Goal: Task Accomplishment & Management: Complete application form

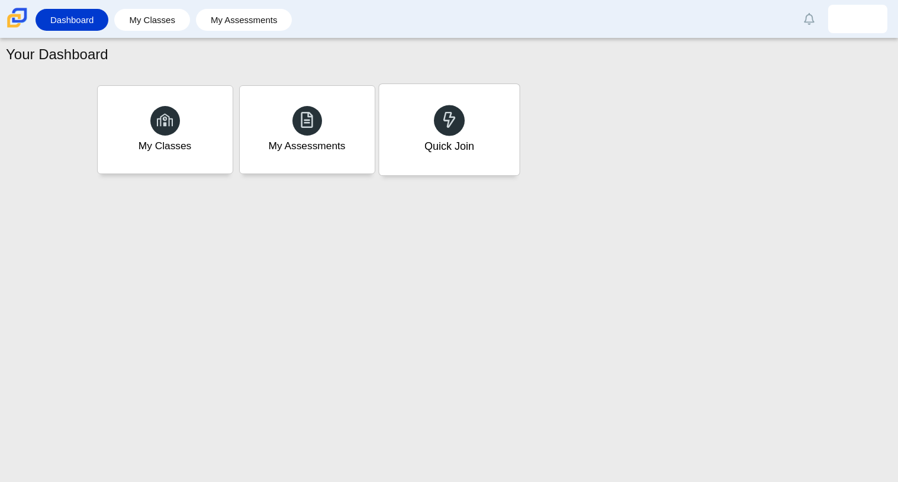
click at [487, 148] on div "Quick Join" at bounding box center [449, 129] width 140 height 91
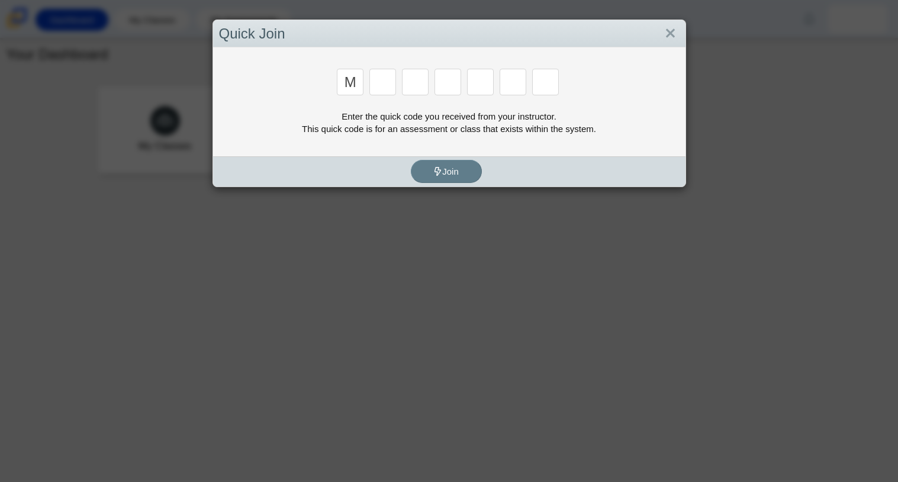
type input "m"
type input "7"
type input "e"
type input "3"
type input "e"
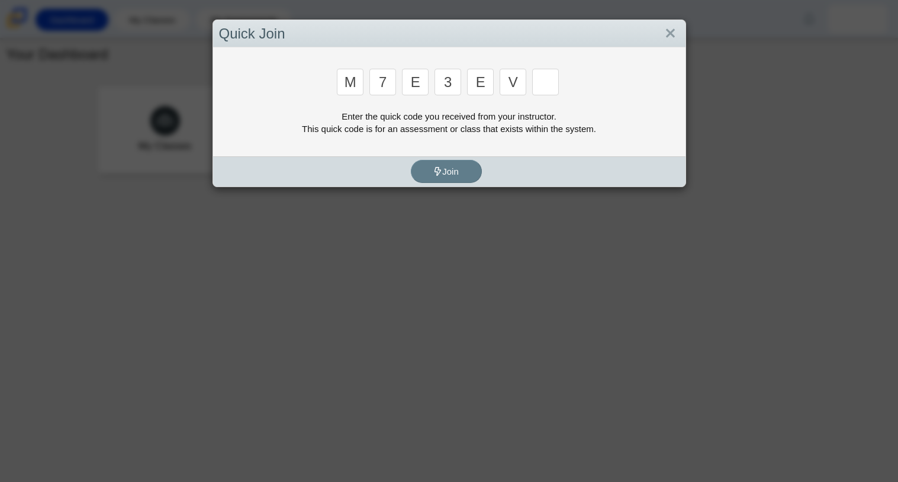
type input "v"
type input "w"
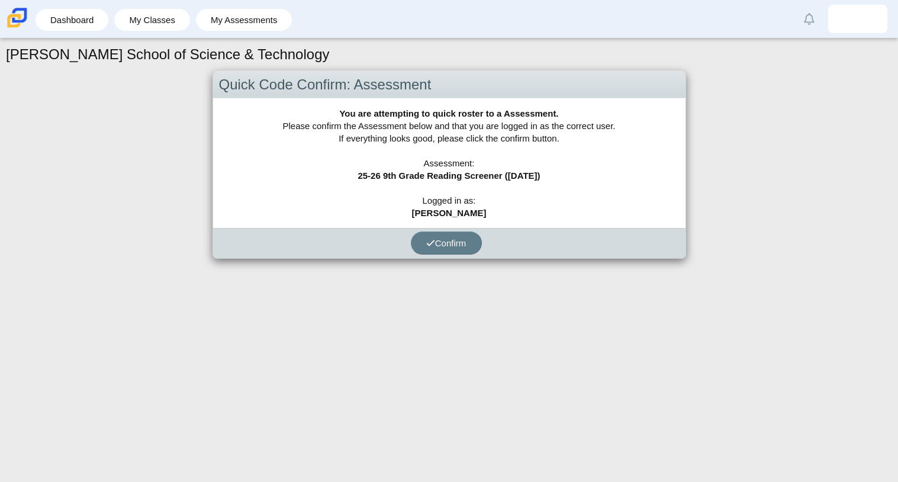
click at [440, 137] on div "You are attempting to quick roster to a Assessment. Please confirm the Assessme…" at bounding box center [449, 163] width 473 height 130
click at [431, 244] on icon "submit" at bounding box center [430, 243] width 9 height 9
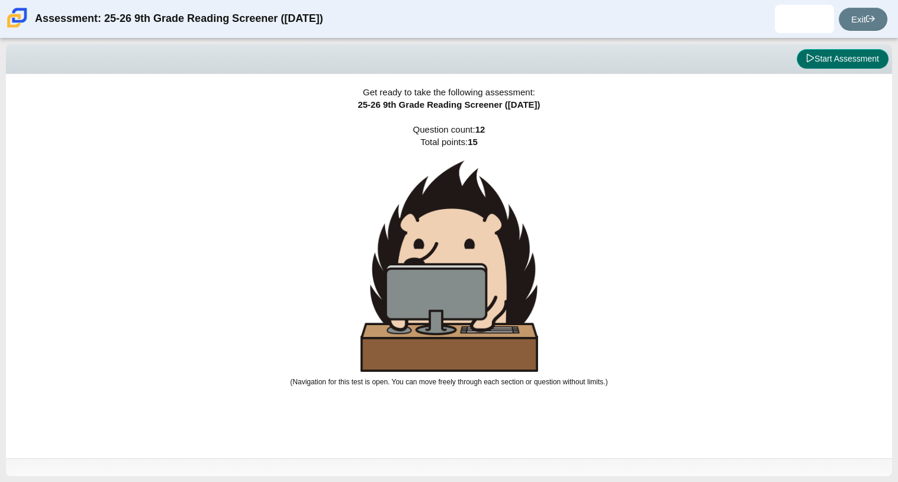
click at [811, 63] on span at bounding box center [810, 58] width 8 height 9
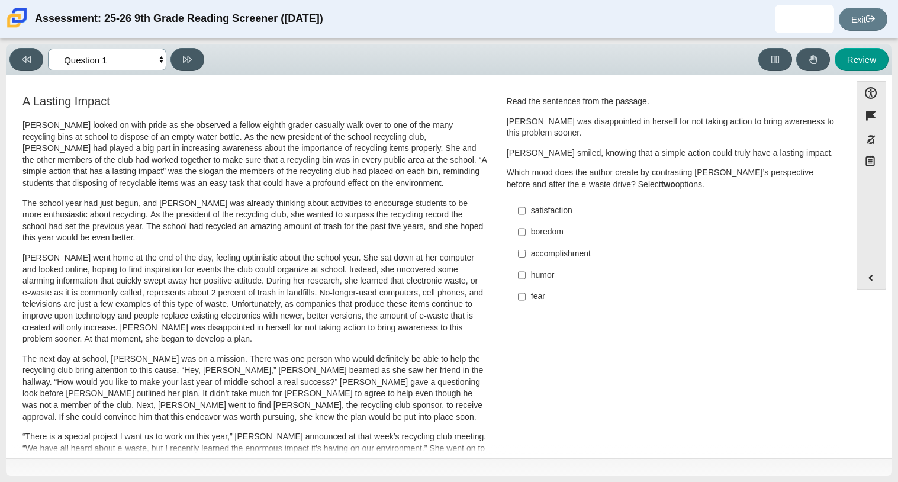
click at [124, 63] on select "Questions Question 1 Question 2 Question 3 Question 4 Question 5 Question 6 Que…" at bounding box center [107, 60] width 118 height 22
click at [102, 56] on select "Questions Question 1 Question 2 Question 3 Question 4 Question 5 Question 6 Que…" at bounding box center [107, 60] width 118 height 22
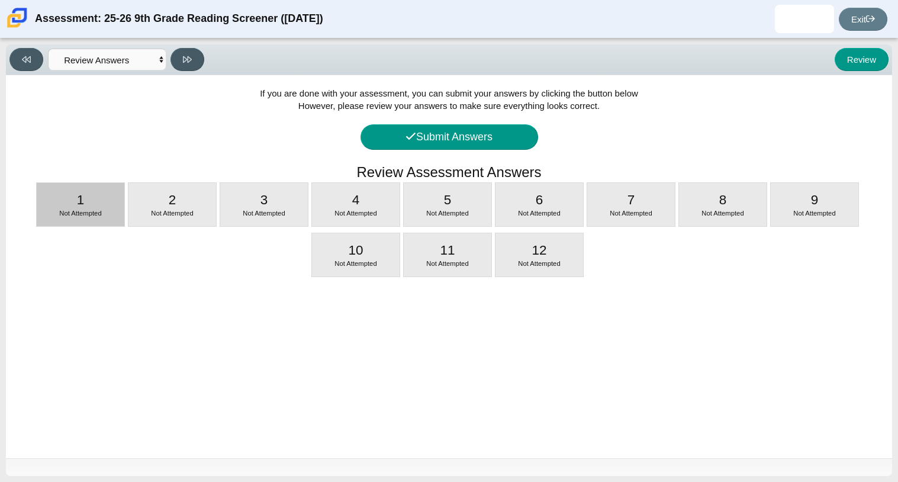
click at [105, 203] on div "1 Not Attempted" at bounding box center [81, 204] width 88 height 43
select select "ccc5b315-3c7c-471c-bf90-f22c8299c798"
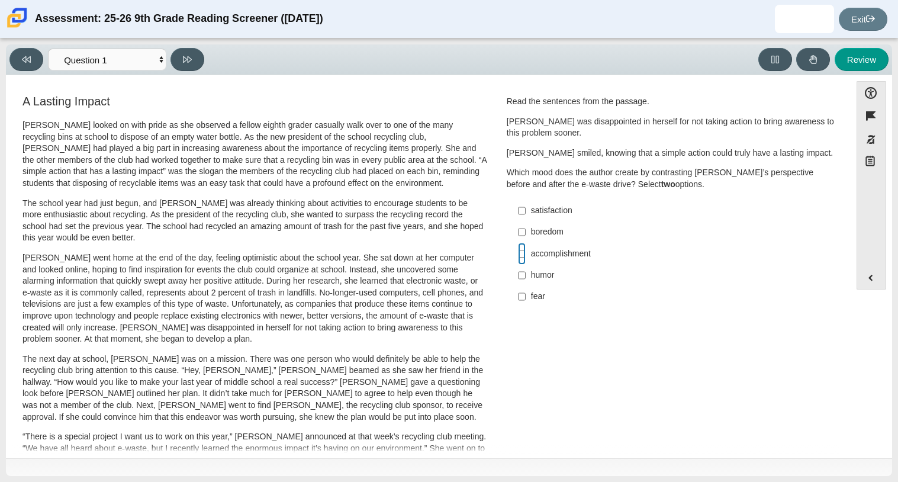
click at [520, 256] on input "accomplishment accomplishment" at bounding box center [522, 253] width 8 height 21
checkbox input "true"
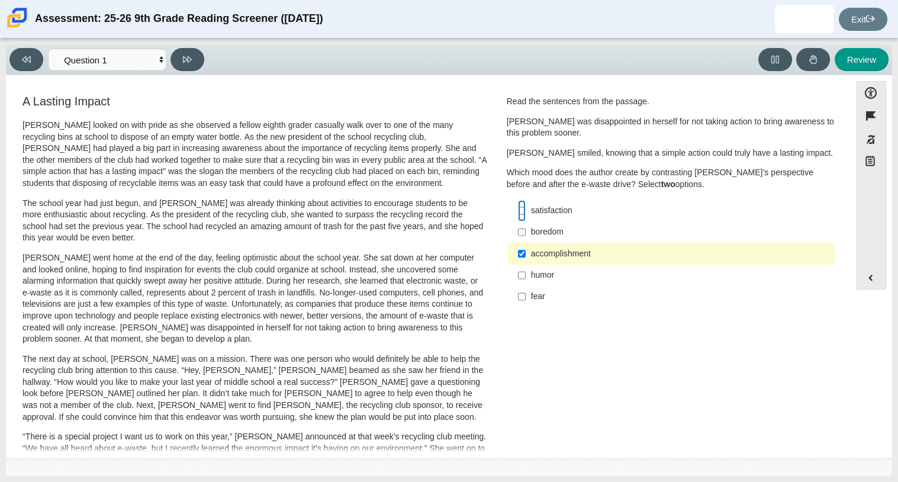
click at [520, 209] on input "satisfaction satisfaction" at bounding box center [522, 210] width 8 height 21
checkbox input "true"
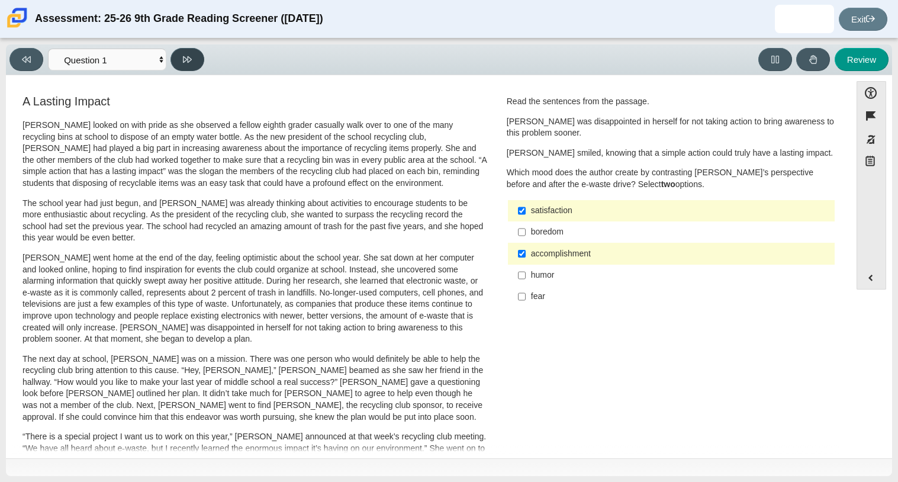
click at [186, 59] on icon at bounding box center [187, 59] width 9 height 7
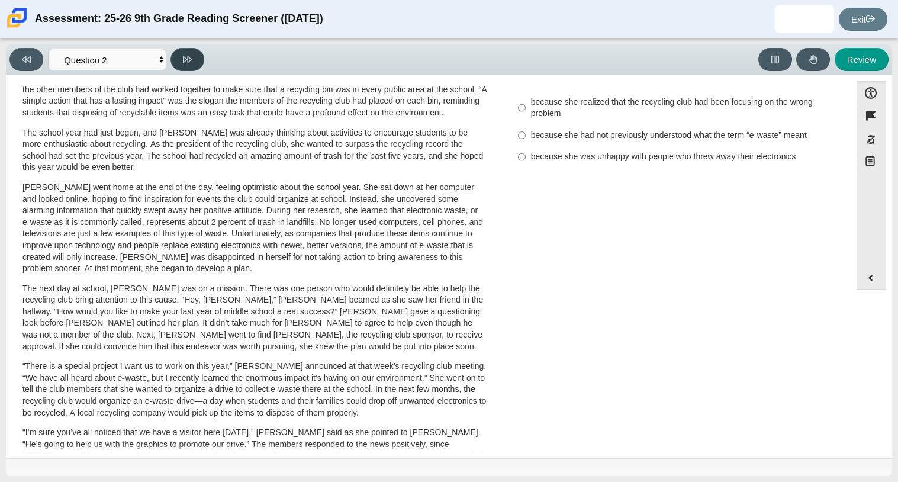
scroll to position [47, 0]
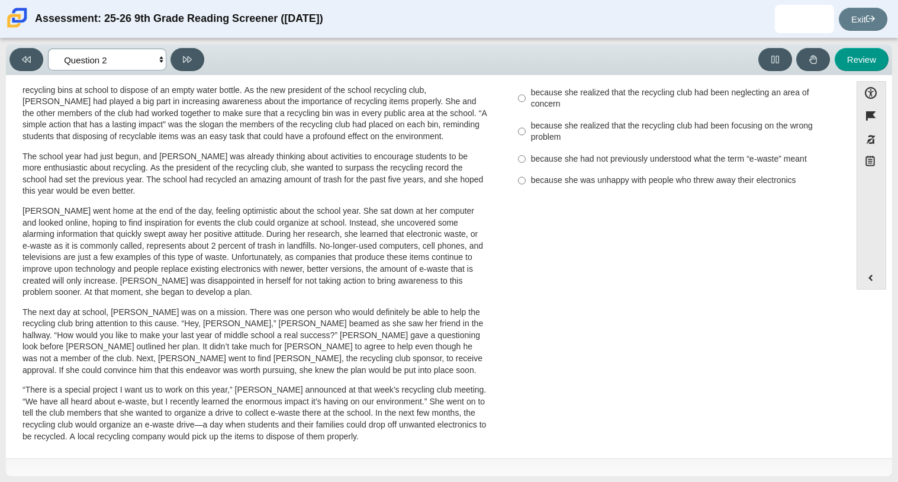
drag, startPoint x: 129, startPoint y: 59, endPoint x: 76, endPoint y: 86, distance: 59.8
click at [76, 86] on div "Viewing Question 2 of 12 in Pacing Mode Questions Question 1 Question 2 Questio…" at bounding box center [449, 260] width 886 height 432
click at [30, 60] on icon at bounding box center [26, 59] width 9 height 9
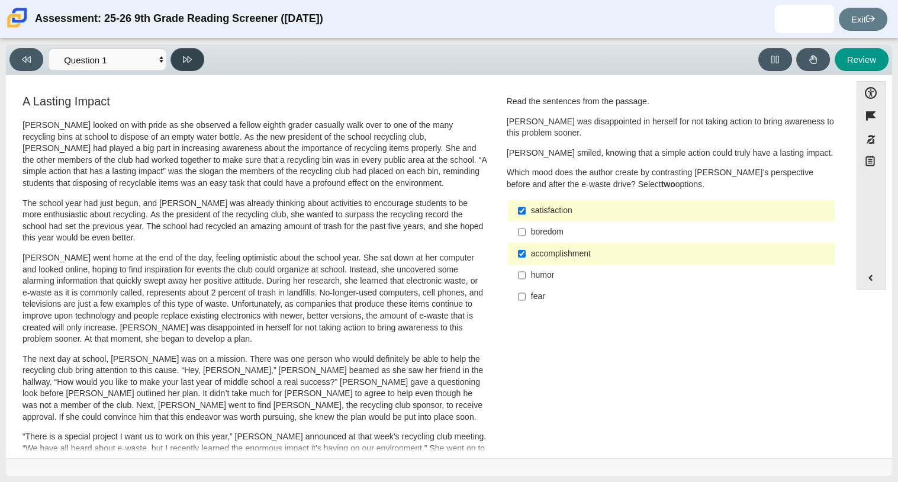
click at [181, 65] on button at bounding box center [188, 59] width 34 height 23
select select "0ff64528-ffd7-428d-b192-babfaadd44e8"
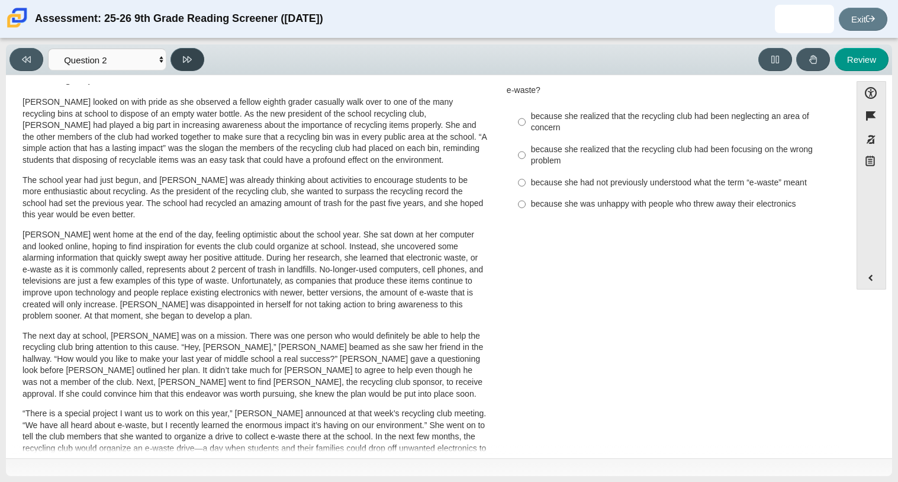
scroll to position [0, 0]
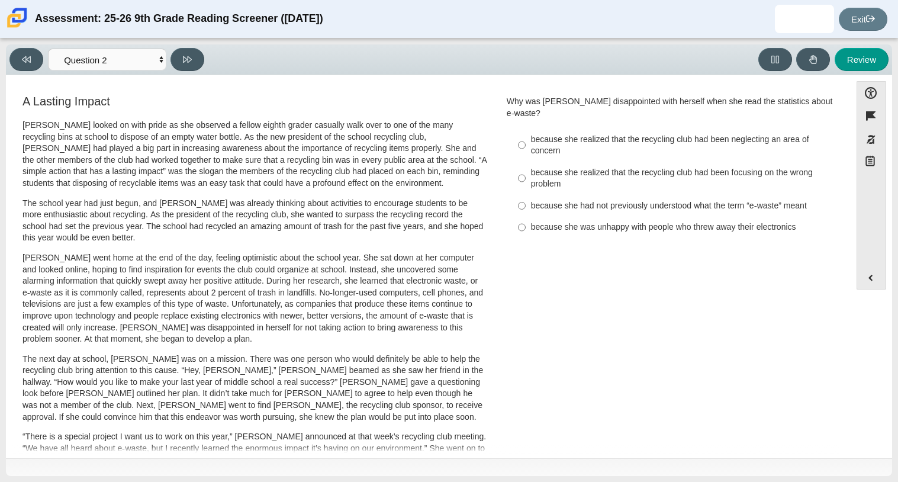
click at [584, 221] on div "because she was unhappy with people who threw away their electronics" at bounding box center [680, 227] width 299 height 12
click at [526, 217] on input "because she was unhappy with people who threw away their electronics because sh…" at bounding box center [522, 227] width 8 height 21
radio input "true"
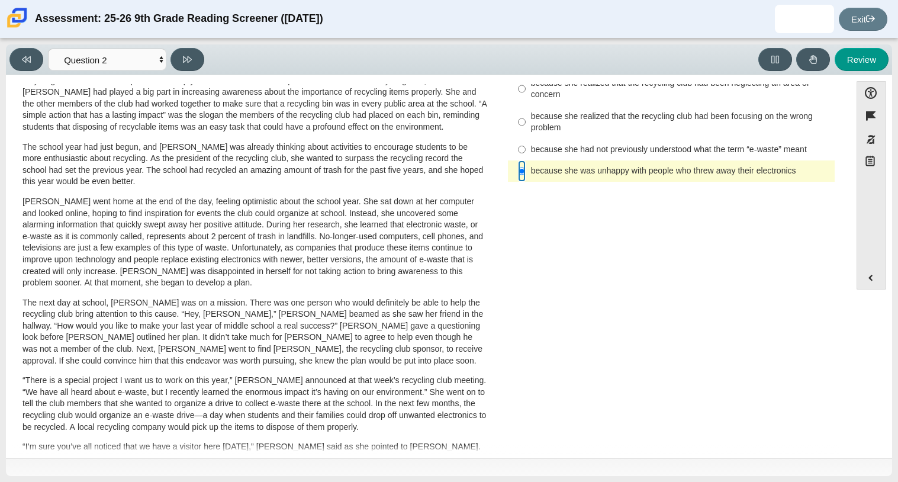
scroll to position [57, 0]
drag, startPoint x: 852, startPoint y: 176, endPoint x: 851, endPoint y: 189, distance: 13.6
click at [851, 189] on div "Accessibility options Close Color scheme Font size Zoom Change the background a…" at bounding box center [449, 265] width 875 height 369
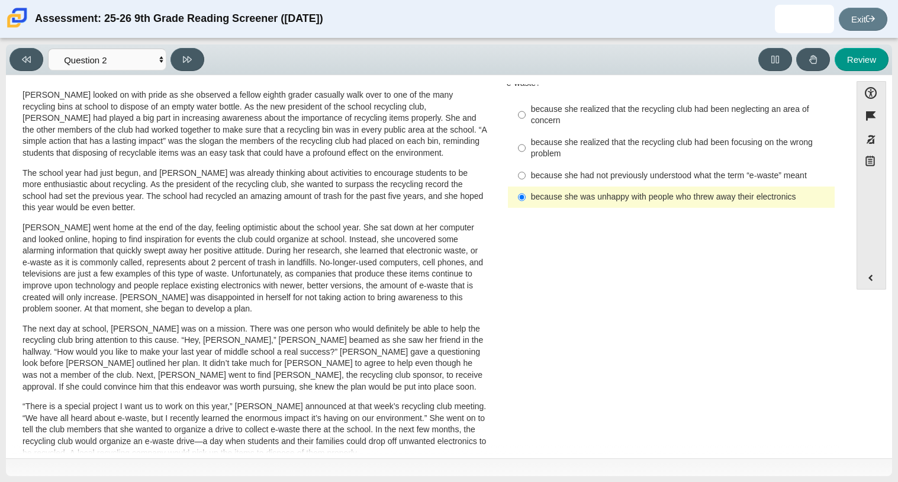
scroll to position [0, 0]
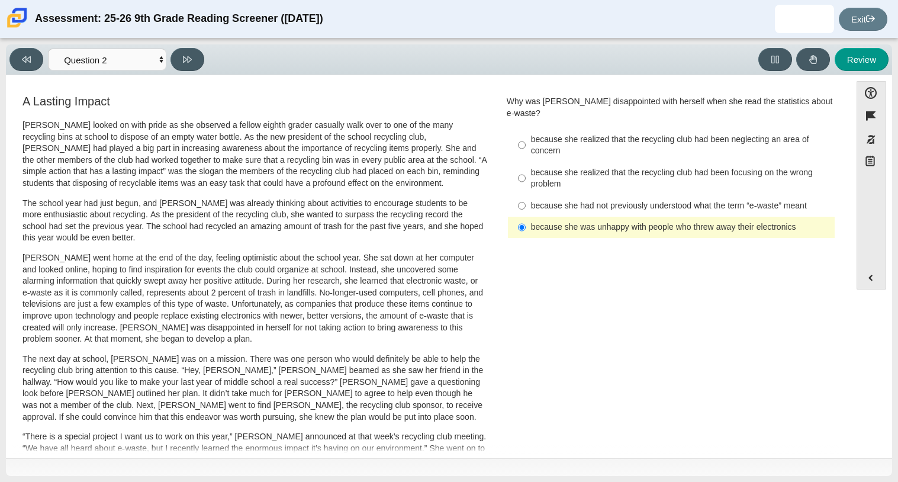
click at [795, 200] on div "because she had not previously understood what the term “e-waste” meant" at bounding box center [680, 206] width 299 height 12
click at [526, 195] on input "because she had not previously understood what the term “e-waste” meant because…" at bounding box center [522, 205] width 8 height 21
radio input "true"
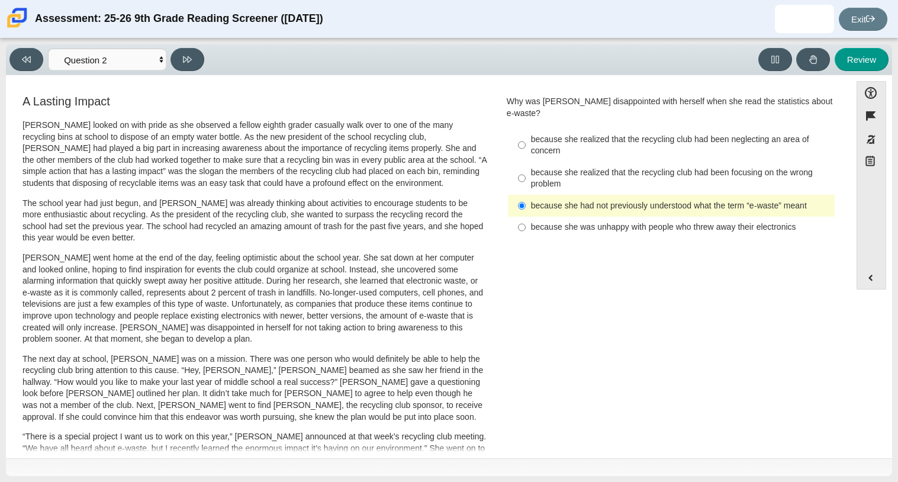
click at [207, 57] on div "Viewing Question 2 of 12 in Pacing Mode Questions Question 1 Question 2 Questio…" at bounding box center [109, 59] width 200 height 23
click at [172, 59] on button at bounding box center [188, 59] width 34 height 23
select select "7ce3d843-6974-4858-901c-1ff39630e843"
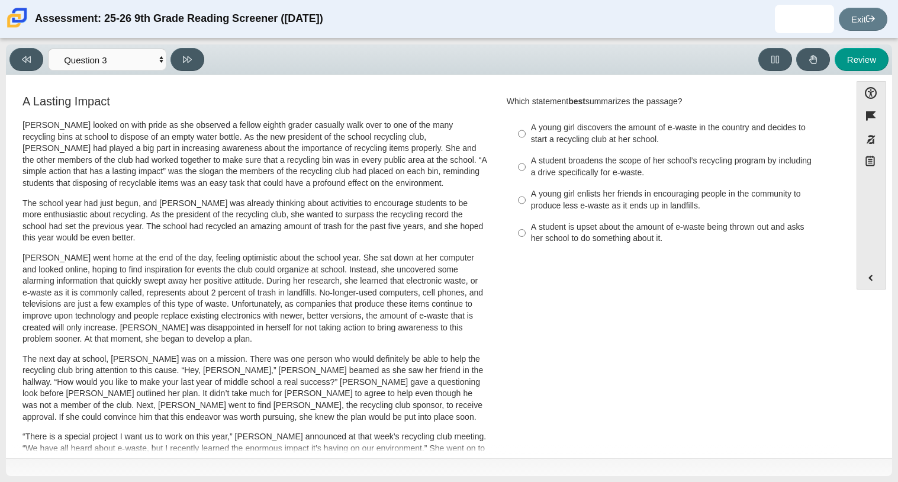
click at [563, 139] on div "A young girl discovers the amount of e-waste in the country and decides to star…" at bounding box center [680, 133] width 299 height 23
click at [526, 139] on input "A young girl discovers the amount of e-waste in the country and decides to star…" at bounding box center [522, 133] width 8 height 33
radio input "true"
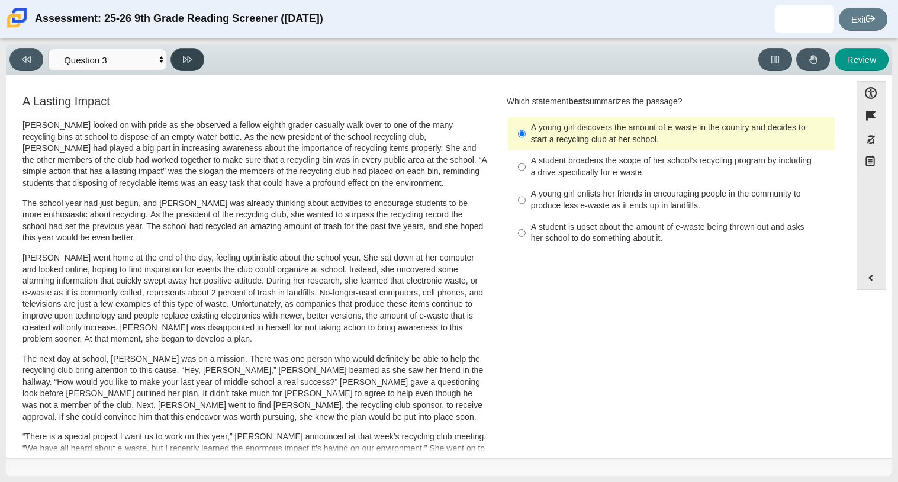
click at [197, 64] on button at bounding box center [188, 59] width 34 height 23
select select "ca9ea0f1-49c5-4bd1-83b0-472c18652b42"
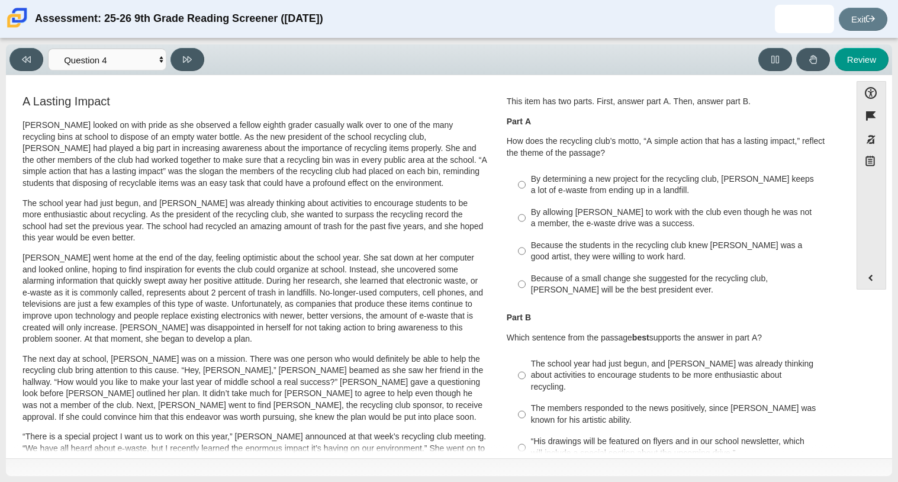
click at [675, 292] on div "Because of a small change she suggested for the recycling club, [PERSON_NAME] w…" at bounding box center [680, 284] width 299 height 23
click at [526, 292] on input "Because of a small change she suggested for the recycling club, [PERSON_NAME] w…" at bounding box center [522, 284] width 8 height 33
radio input "true"
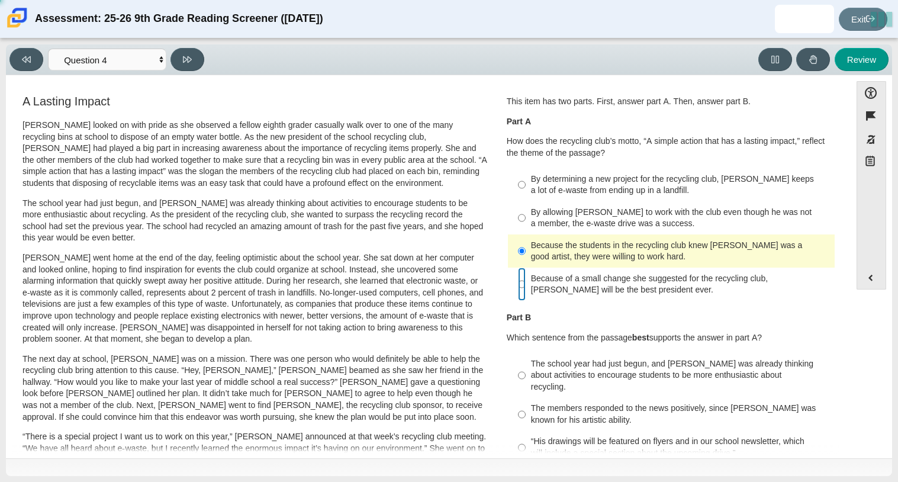
radio input "false"
radio input "true"
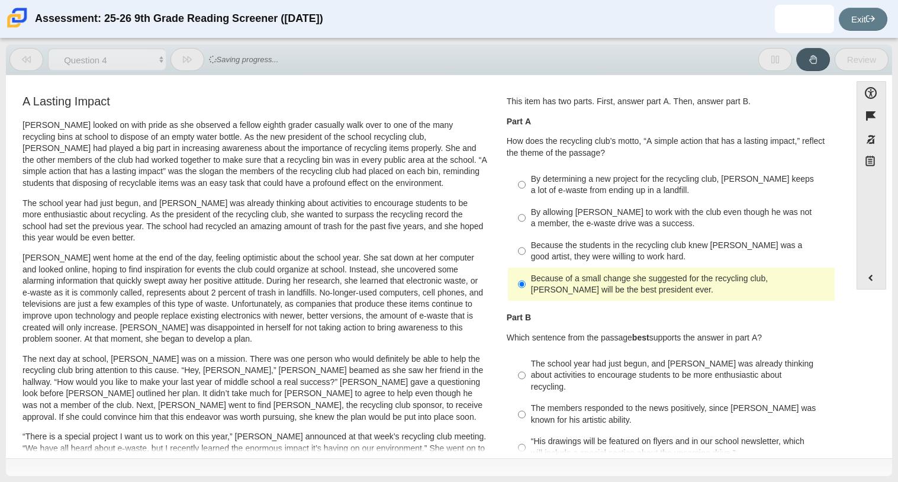
click at [790, 309] on div "Part B Which sentence from the passage best supports the answer in part A? Resp…" at bounding box center [671, 403] width 329 height 189
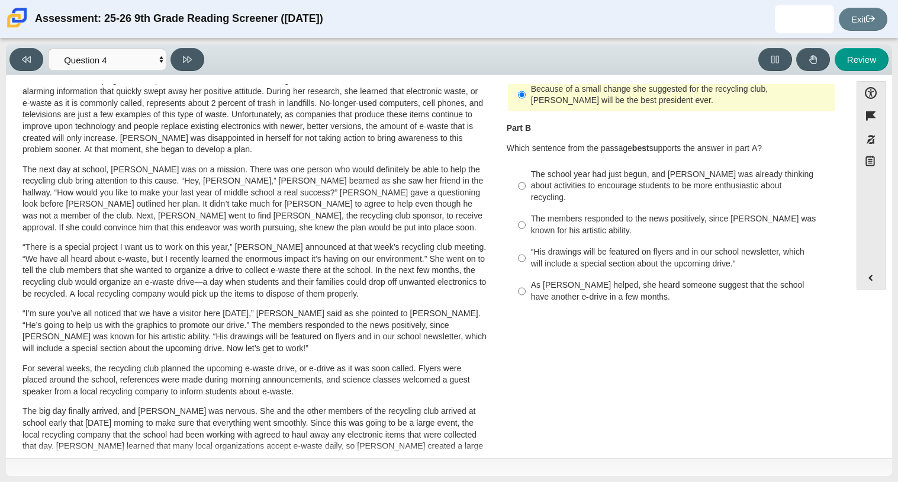
scroll to position [173, 0]
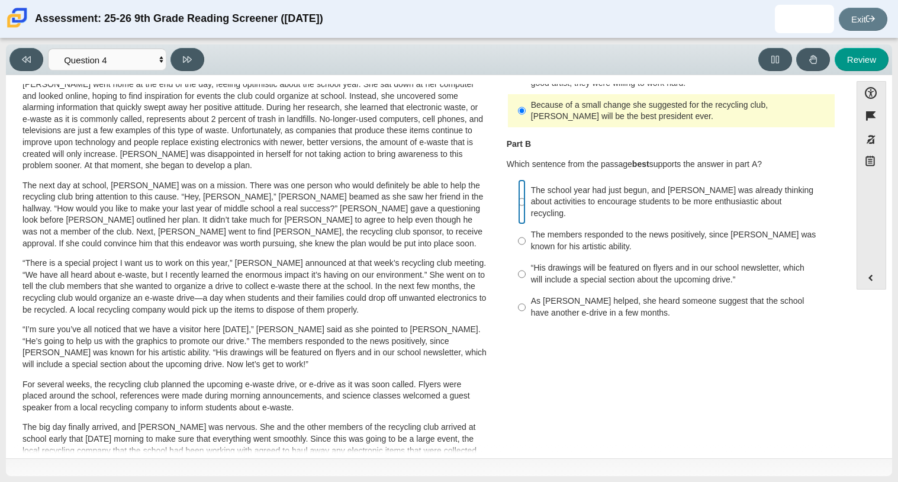
click at [519, 198] on input "The school year had just begun, and [PERSON_NAME] was already thinking about ac…" at bounding box center [522, 201] width 8 height 45
radio input "true"
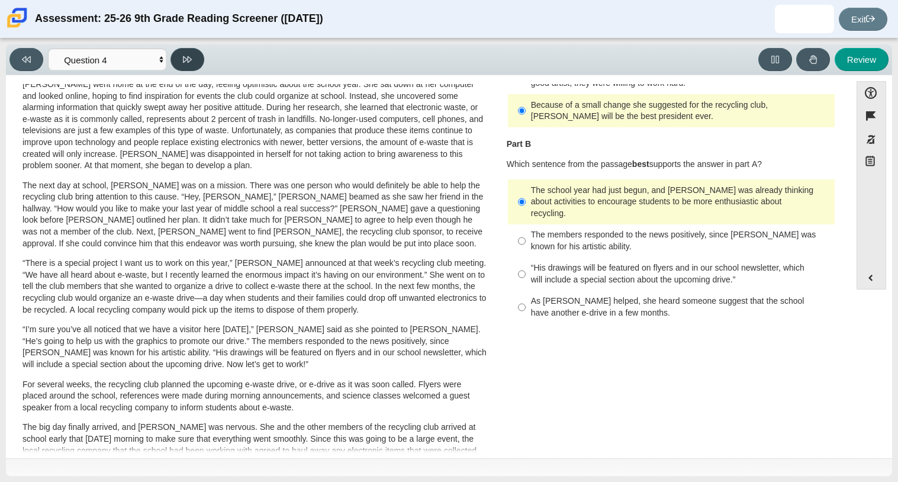
click at [184, 66] on button at bounding box center [188, 59] width 34 height 23
select select "e41f1a79-e29f-4095-8030-a53364015bed"
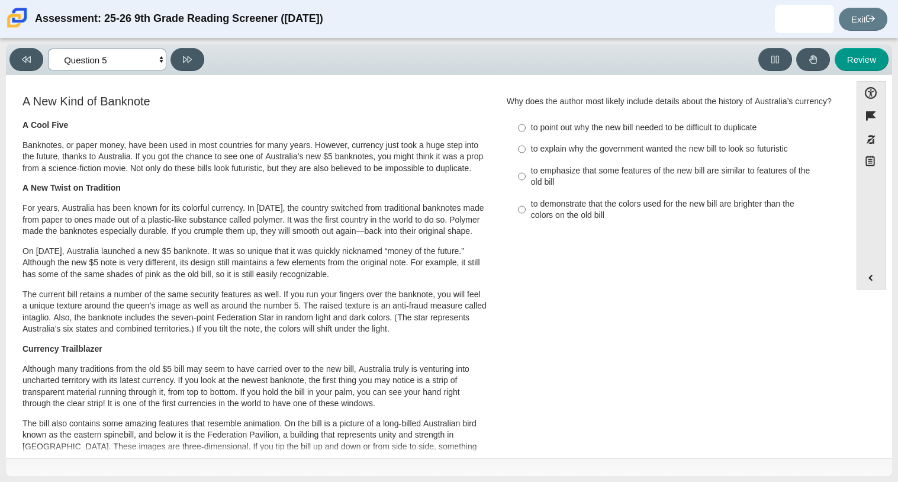
click at [142, 59] on select "Questions Question 1 Question 2 Question 3 Question 4 Question 5 Question 6 Que…" at bounding box center [107, 60] width 118 height 22
click at [658, 134] on div "to point out why the new bill needed to be difficult to duplicate" at bounding box center [680, 128] width 299 height 12
click at [526, 139] on input "to point out why the new bill needed to be difficult to duplicate to point out …" at bounding box center [522, 127] width 8 height 21
radio input "true"
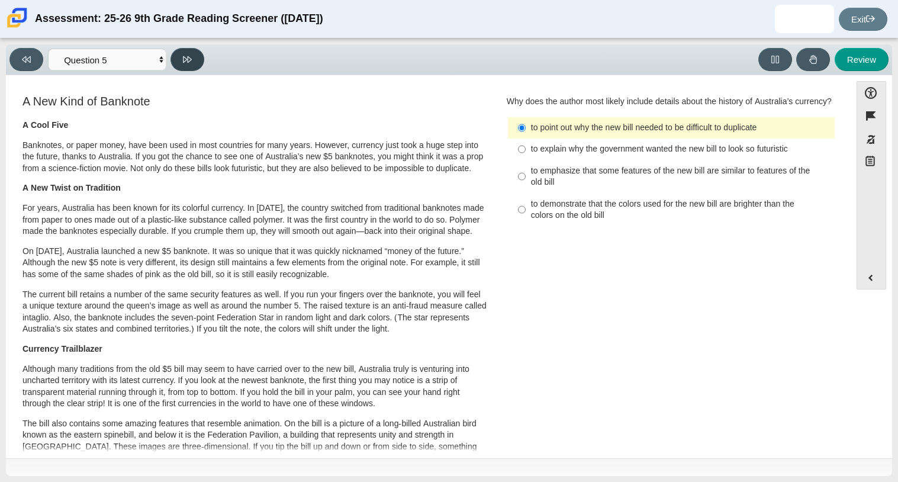
click at [191, 49] on button at bounding box center [188, 59] width 34 height 23
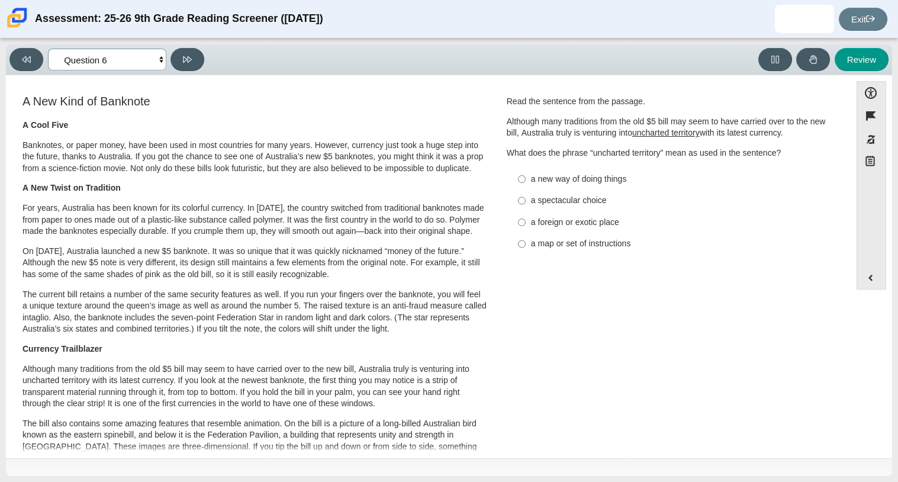
click at [138, 59] on select "Questions Question 1 Question 2 Question 3 Question 4 Question 5 Question 6 Que…" at bounding box center [107, 60] width 118 height 22
click at [141, 59] on select "Questions Question 1 Question 2 Question 3 Question 4 Question 5 Question 6 Que…" at bounding box center [107, 60] width 118 height 22
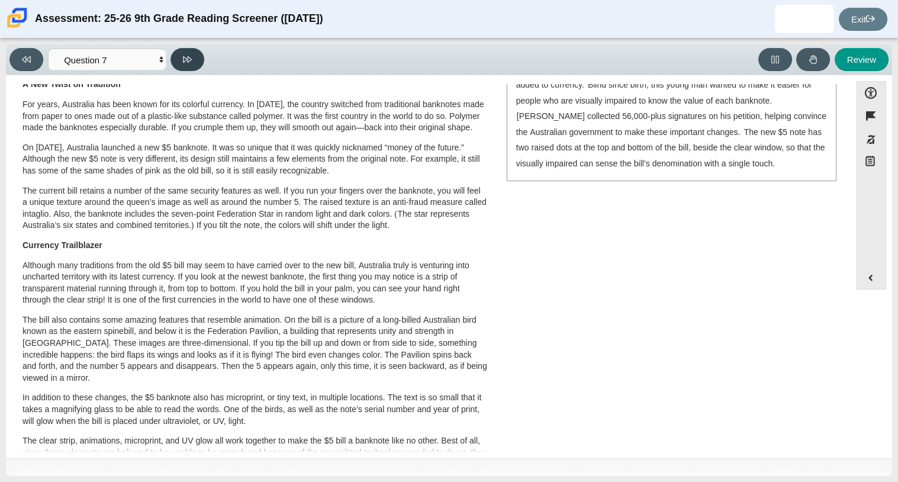
scroll to position [0, 0]
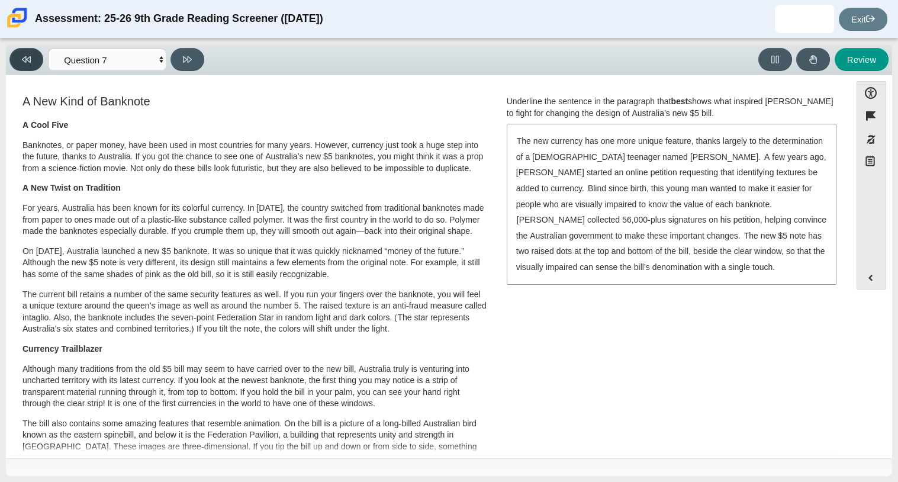
click at [31, 59] on button at bounding box center [26, 59] width 34 height 23
select select "69146e31-7b3d-4a3e-9ce6-f30c24342ae0"
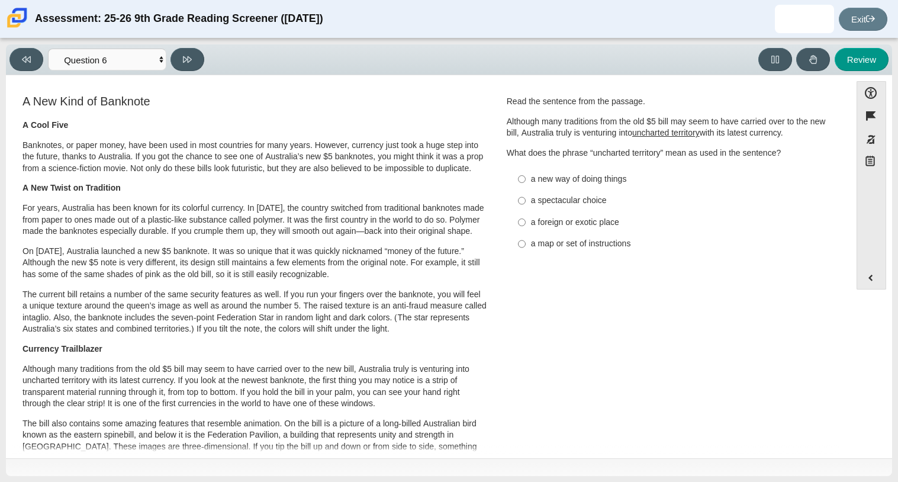
click at [550, 217] on div "a foreign or exotic place" at bounding box center [680, 223] width 299 height 12
click at [526, 217] on input "a foreign or exotic place a foreign or exotic place" at bounding box center [522, 221] width 8 height 21
radio input "true"
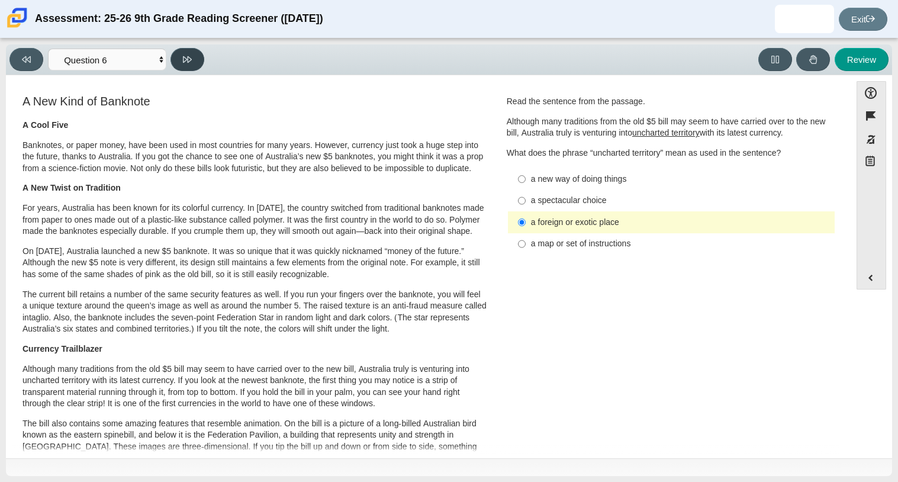
click at [185, 59] on icon at bounding box center [187, 59] width 9 height 9
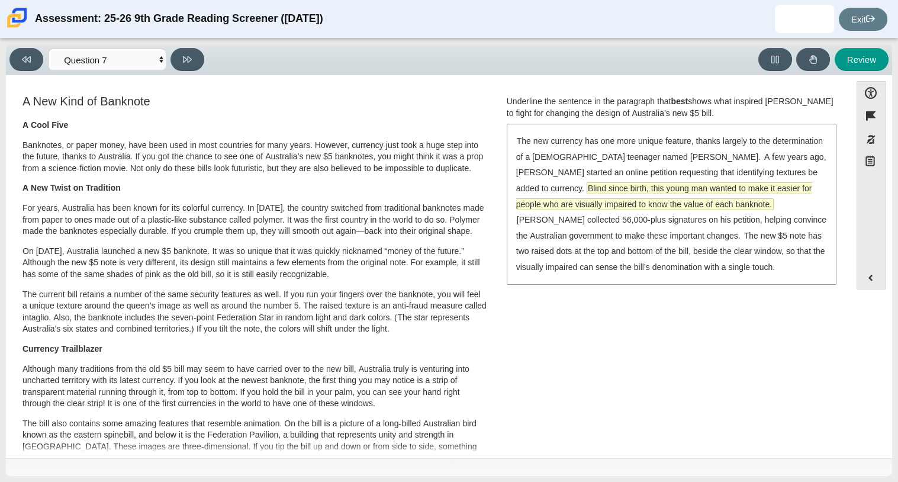
click at [618, 189] on span "Blind since birth, this young man wanted to make it easier for people who are v…" at bounding box center [664, 196] width 296 height 27
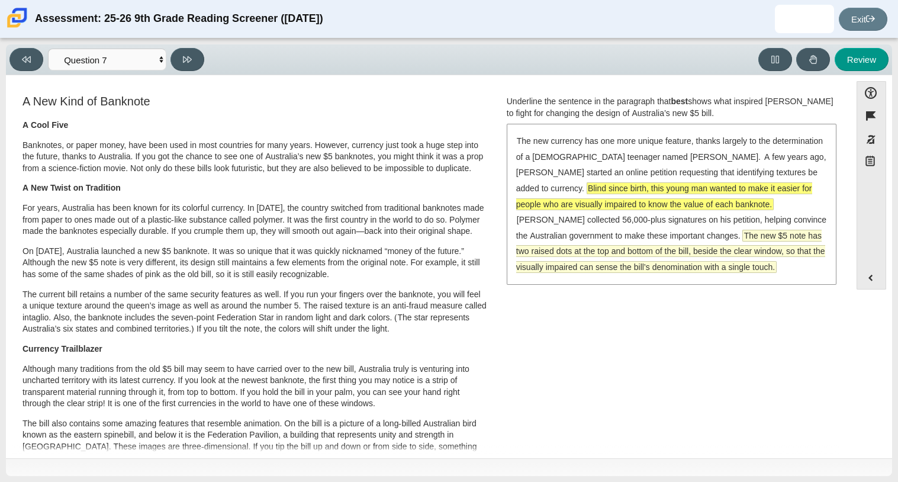
click at [732, 239] on span "The new $5 note has two raised dots at the top and bottom of the bill, beside t…" at bounding box center [670, 251] width 309 height 42
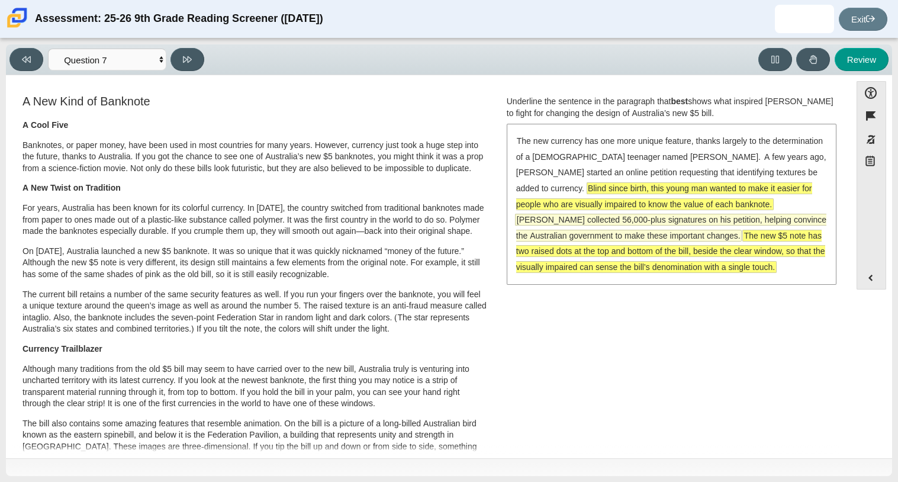
click at [622, 233] on span "[PERSON_NAME] collected 56,000-plus signatures on his petition, helping convinc…" at bounding box center [671, 227] width 310 height 27
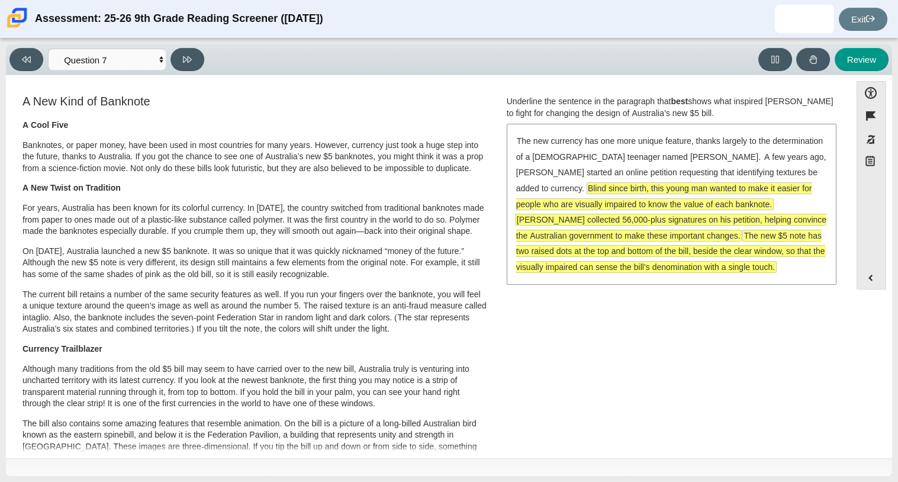
click at [623, 223] on span "[PERSON_NAME] collected 56,000-plus signatures on his petition, helping convinc…" at bounding box center [671, 227] width 310 height 27
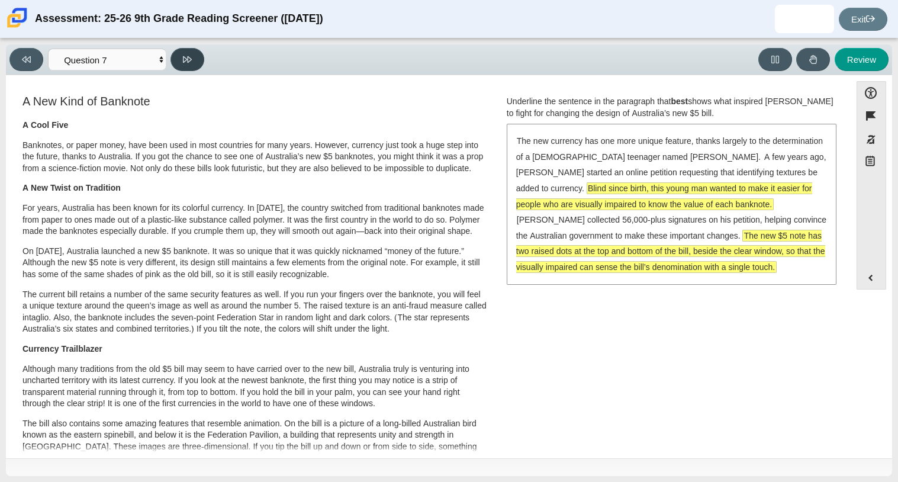
click at [184, 56] on icon at bounding box center [187, 59] width 9 height 7
select select "ea8338c2-a6a3-418e-a305-2b963b54a290"
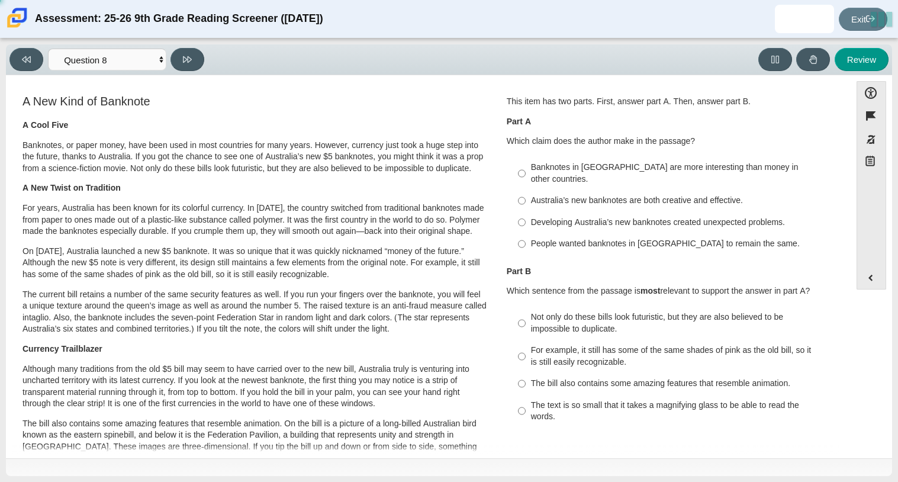
scroll to position [23, 0]
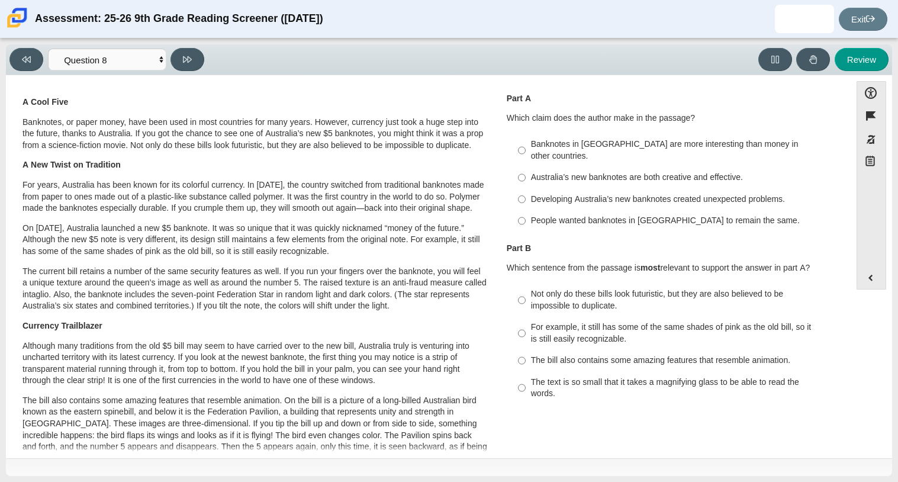
click at [707, 172] on div "Australia’s new banknotes are both creative and effective." at bounding box center [680, 178] width 299 height 12
click at [526, 168] on input "Australia’s new banknotes are both creative and effective. Australia’s new bank…" at bounding box center [522, 177] width 8 height 21
radio input "true"
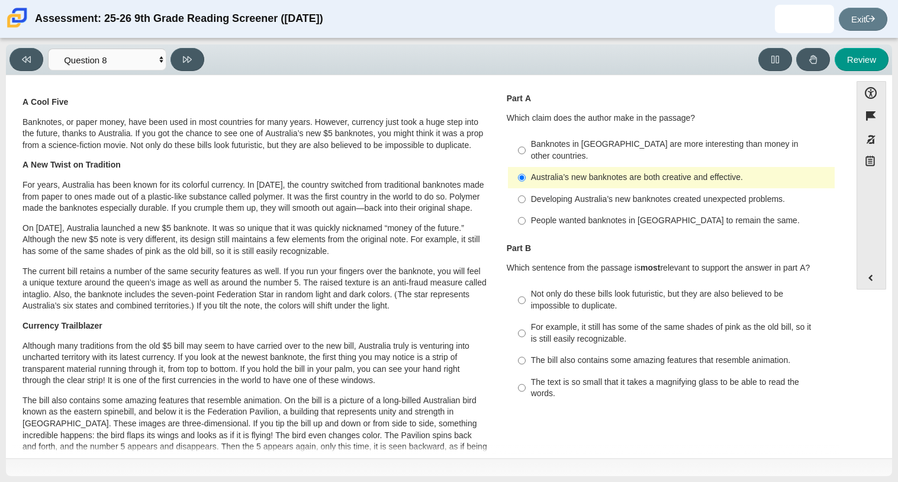
click at [558, 288] on div "Not only do these bills look futuristic, but they are also believed to be impos…" at bounding box center [680, 299] width 299 height 23
click at [526, 284] on input "Not only do these bills look futuristic, but they are also believed to be impos…" at bounding box center [522, 300] width 8 height 33
radio input "true"
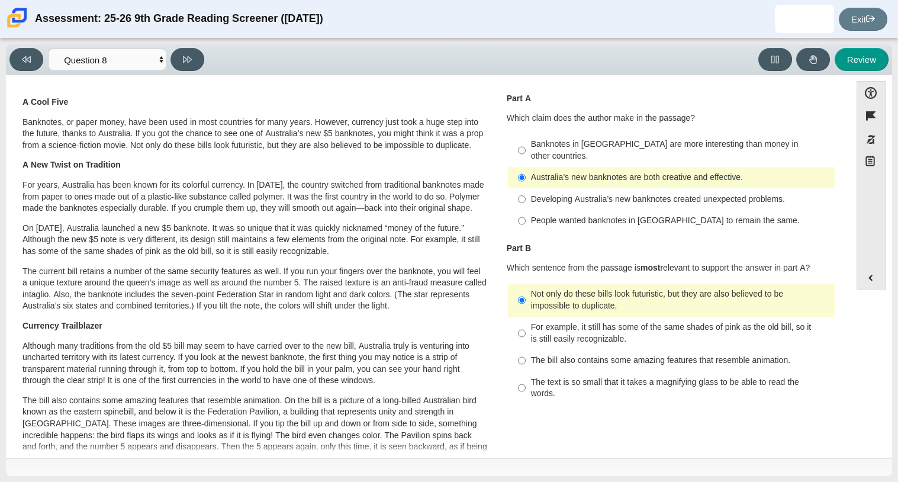
click at [565, 142] on div "Banknotes in [GEOGRAPHIC_DATA] are more interesting than money in other countri…" at bounding box center [680, 150] width 299 height 23
click at [526, 142] on input "Banknotes in [GEOGRAPHIC_DATA] are more interesting than money in other countri…" at bounding box center [522, 150] width 8 height 33
radio input "true"
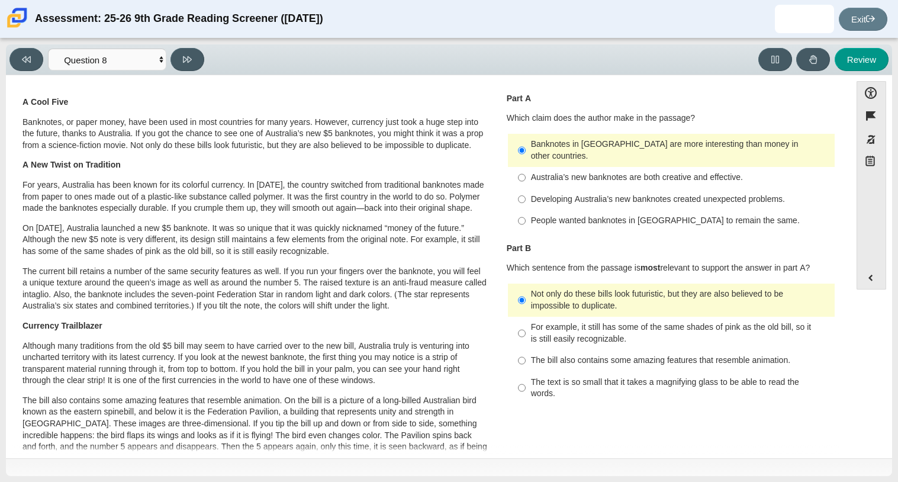
click at [552, 215] on div "People wanted banknotes in [GEOGRAPHIC_DATA] to remain the same." at bounding box center [680, 221] width 299 height 12
click at [526, 210] on input "People wanted banknotes in [GEOGRAPHIC_DATA] to remain the same. People wanted …" at bounding box center [522, 220] width 8 height 21
radio input "true"
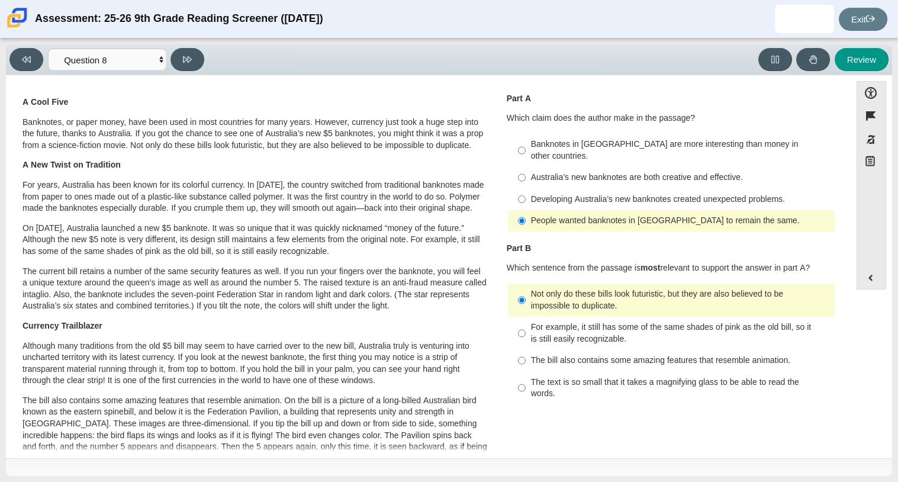
click at [552, 172] on div "Australia’s new banknotes are both creative and effective." at bounding box center [680, 178] width 299 height 12
click at [526, 167] on input "Australia’s new banknotes are both creative and effective. Australia’s new bank…" at bounding box center [522, 177] width 8 height 21
radio input "true"
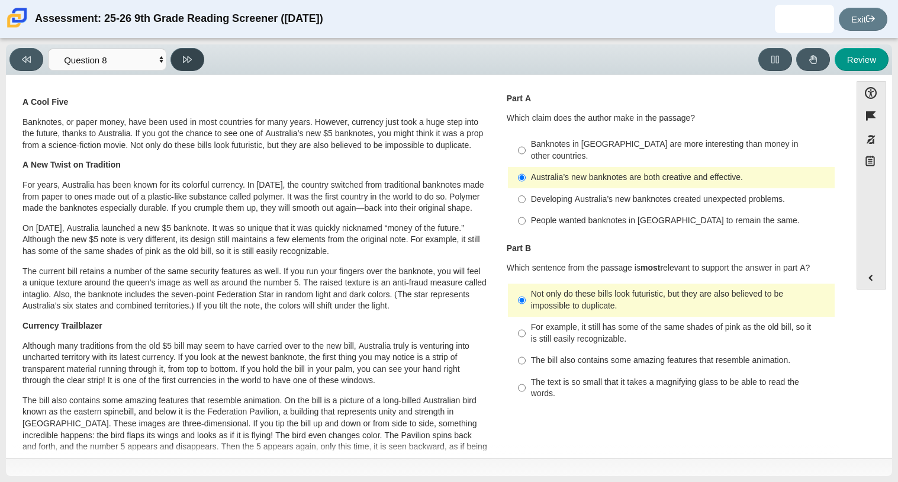
click at [196, 69] on button at bounding box center [188, 59] width 34 height 23
select select "89f058d6-b15c-4ef5-a4b3-fdaffb8868b6"
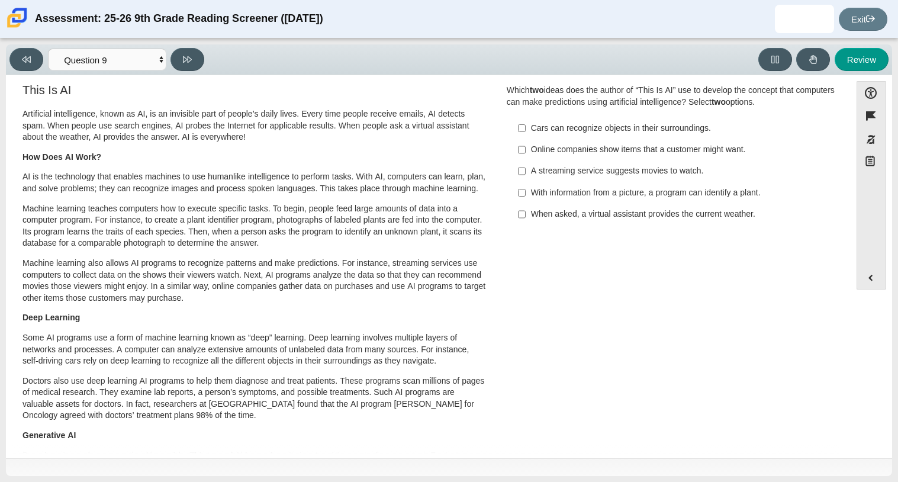
scroll to position [0, 0]
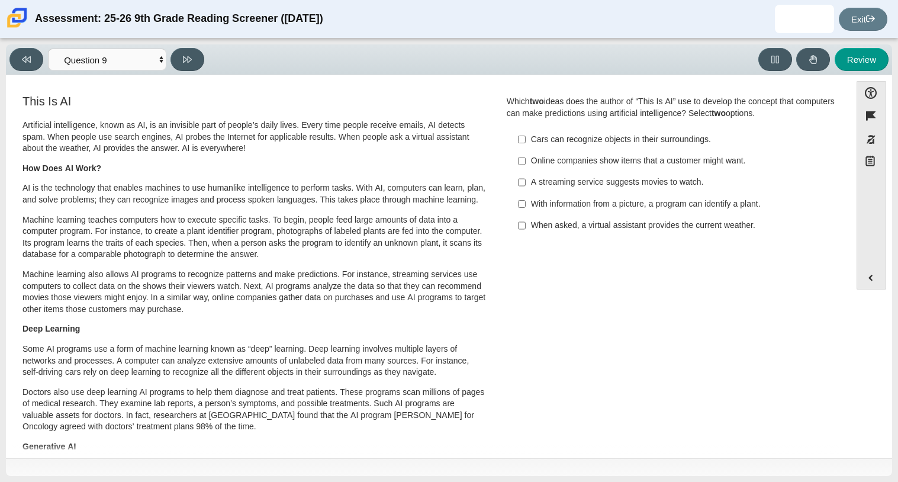
click at [642, 166] on div "Online companies show items that a customer might want." at bounding box center [680, 161] width 299 height 12
click at [526, 166] on input "Online companies show items that a customer might want. Online companies show i…" at bounding box center [522, 160] width 8 height 21
checkbox input "true"
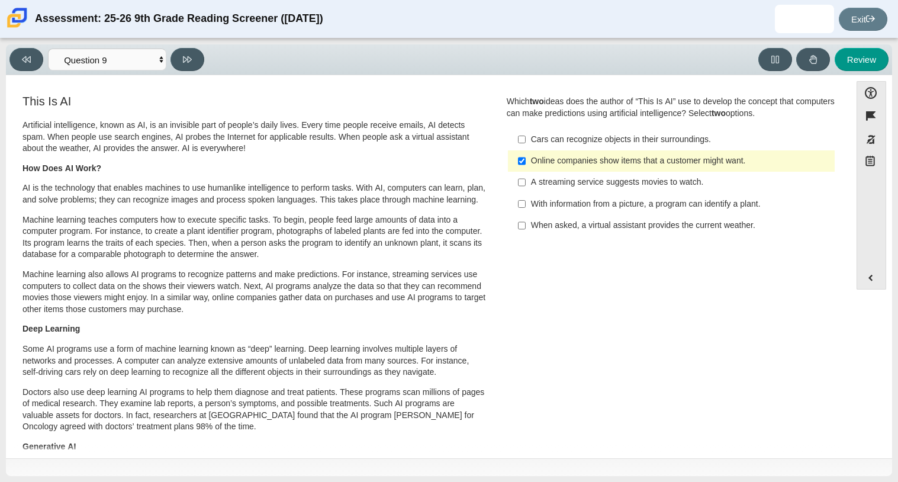
click at [641, 204] on div "With information from a picture, a program can identify a plant." at bounding box center [680, 204] width 299 height 12
click at [526, 204] on input "With information from a picture, a program can identify a plant. With informati…" at bounding box center [522, 203] width 8 height 21
checkbox input "true"
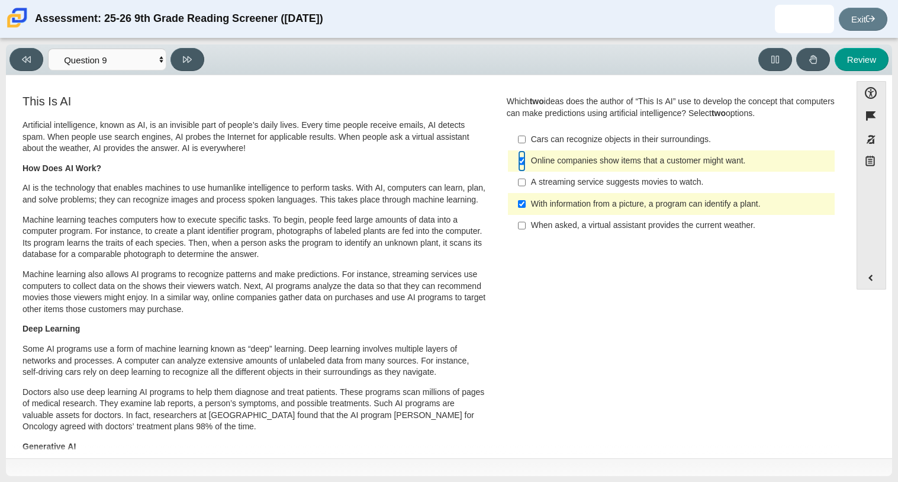
click at [519, 160] on input "Online companies show items that a customer might want. Online companies show i…" at bounding box center [522, 160] width 8 height 21
checkbox input "false"
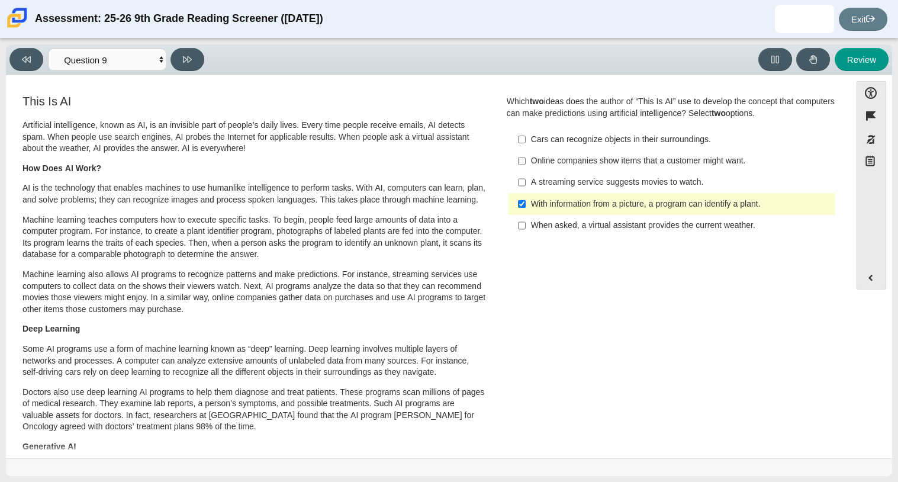
click at [524, 139] on label "Cars can recognize objects in their surroundings. Cars can recognize objects in…" at bounding box center [672, 138] width 325 height 21
click at [524, 139] on input "Cars can recognize objects in their surroundings. Cars can recognize objects in…" at bounding box center [522, 138] width 8 height 21
checkbox input "true"
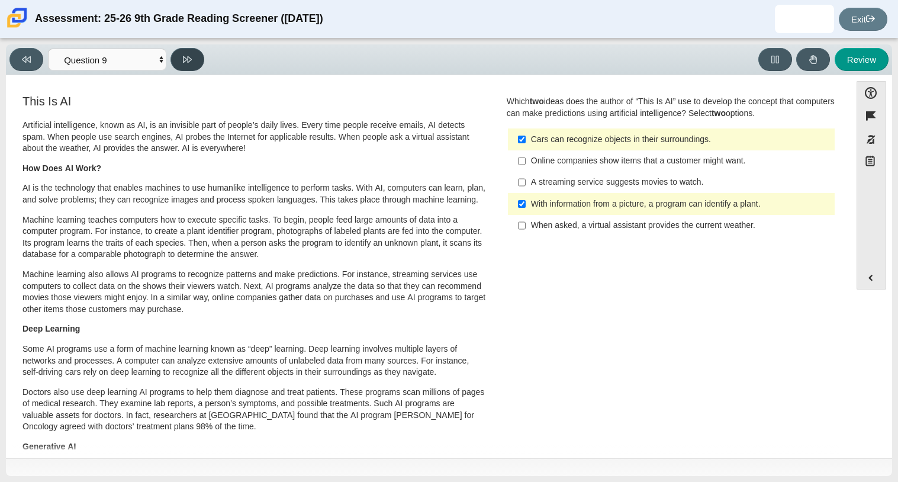
click at [195, 54] on button at bounding box center [188, 59] width 34 height 23
select select "cdf3c14e-a918-44d1-9b63-3db0fa81641e"
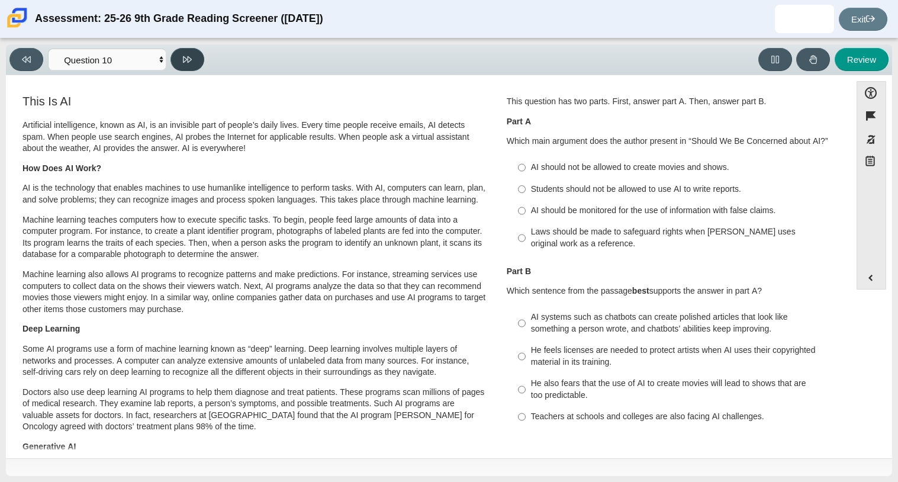
scroll to position [23, 0]
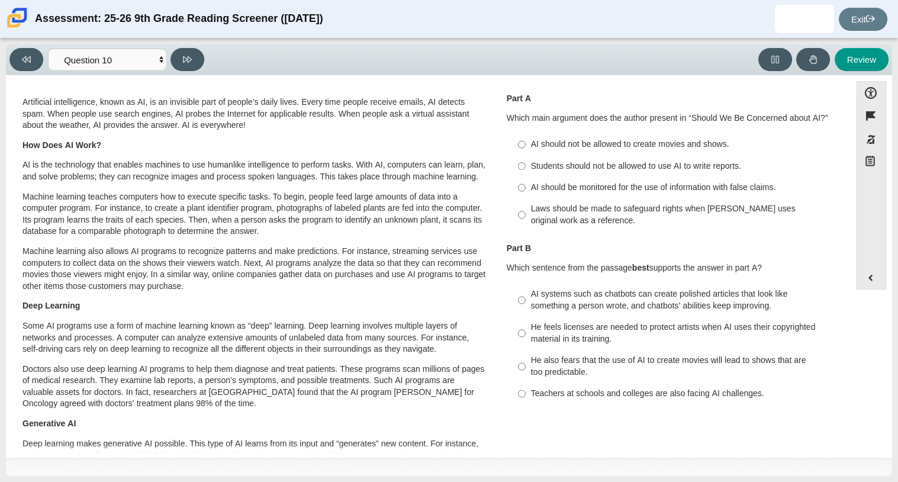
click at [621, 186] on div "AI should be monitored for the use of information with false claims." at bounding box center [680, 188] width 299 height 12
click at [526, 186] on input "AI should be monitored for the use of information with false claims. AI should …" at bounding box center [522, 187] width 8 height 21
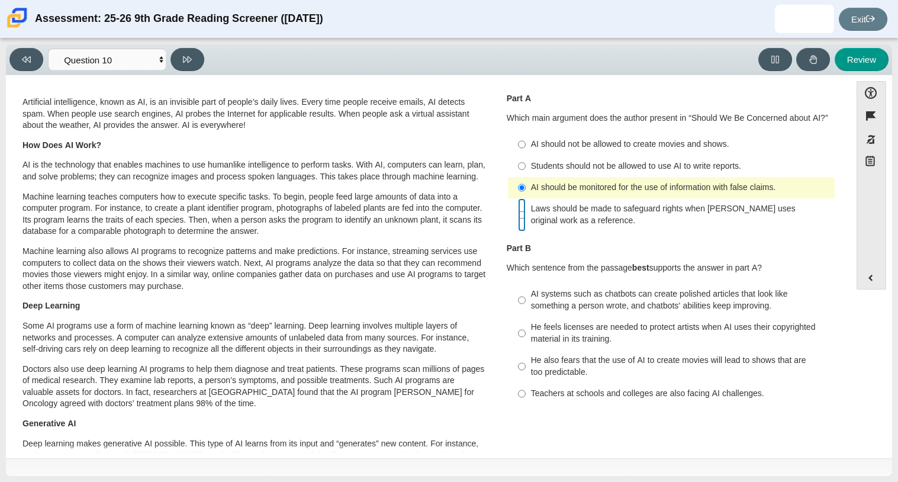
radio input "false"
radio input "true"
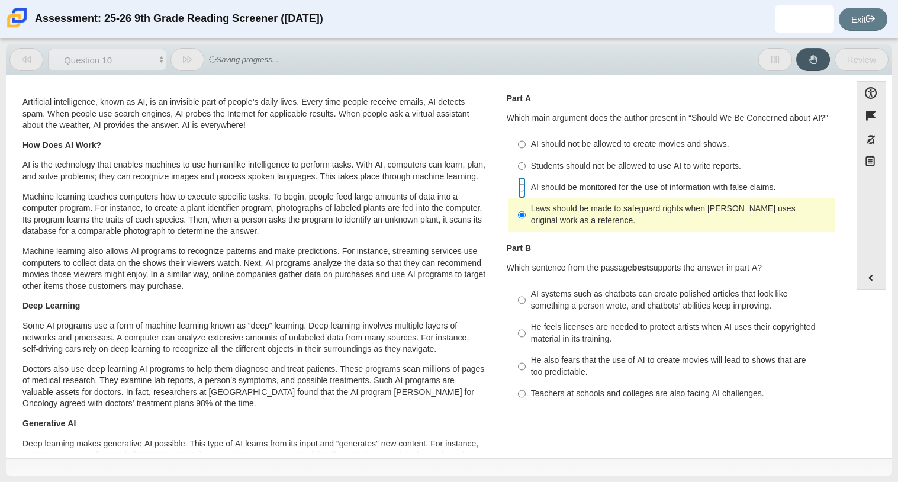
radio input "true"
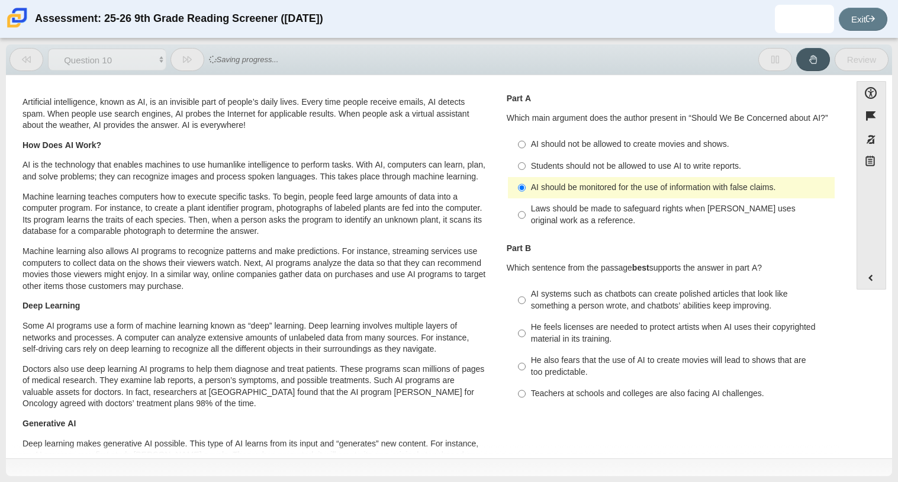
click at [498, 193] on div "Question 1 This question has two parts. First, answer part A. Then, answer part…" at bounding box center [671, 241] width 347 height 343
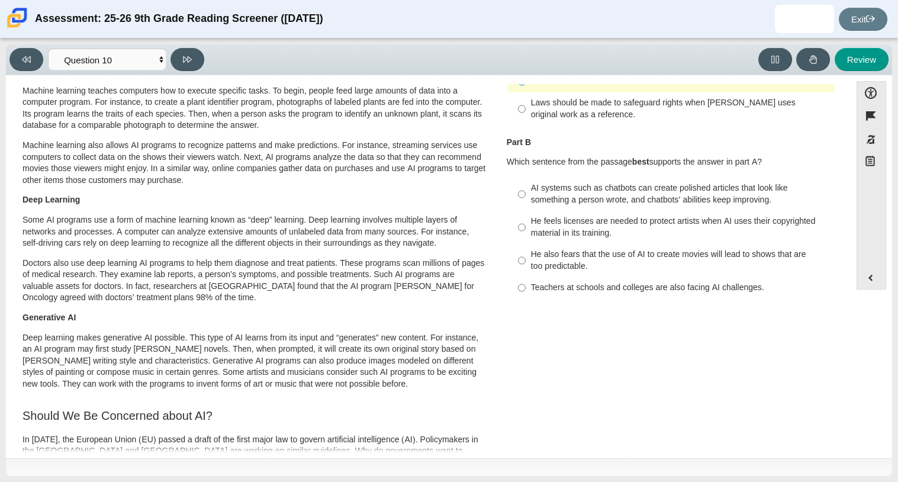
scroll to position [142, 0]
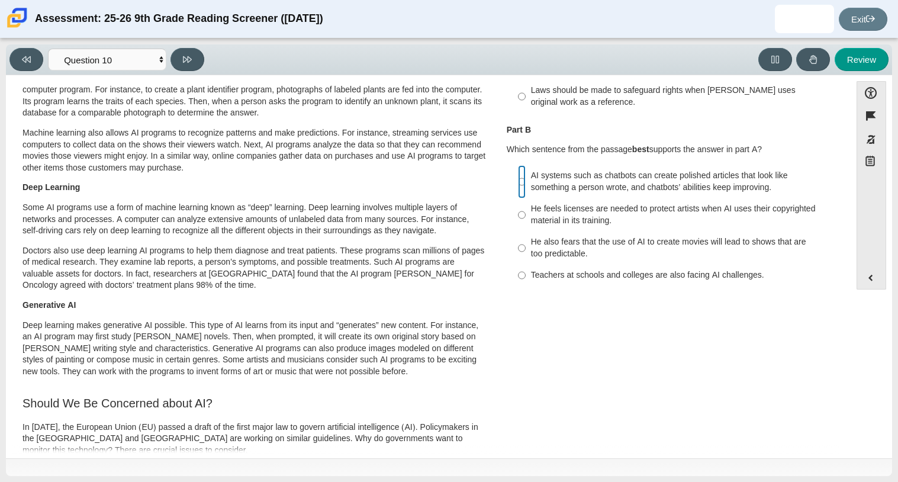
click at [518, 184] on input "AI systems such as chatbots can create polished articles that look like somethi…" at bounding box center [522, 181] width 8 height 33
radio input "true"
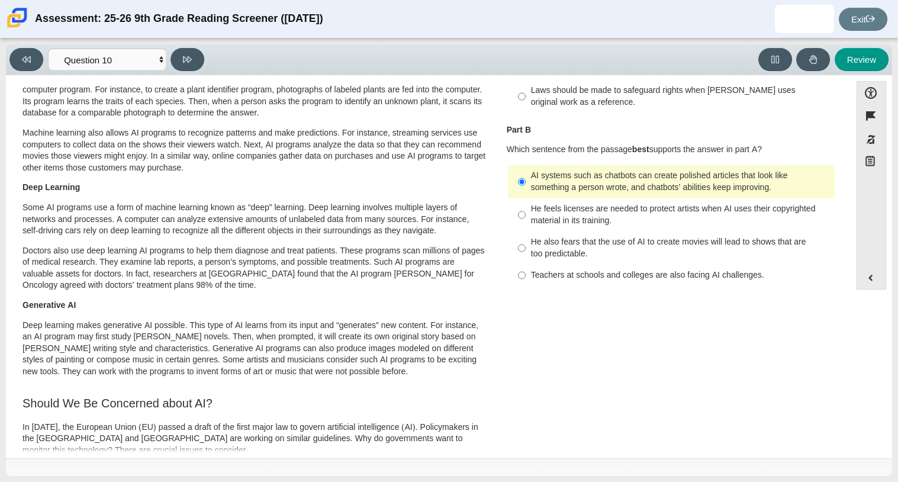
click at [493, 217] on div "This Is AI Artificial intelligence, known as AI, is an invisible part of people…" at bounding box center [255, 400] width 486 height 898
click at [181, 60] on button at bounding box center [188, 59] width 34 height 23
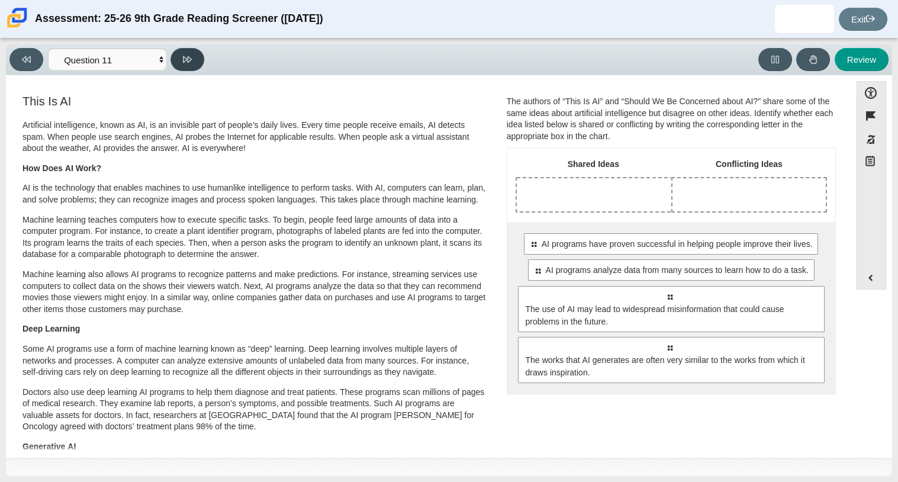
scroll to position [23, 0]
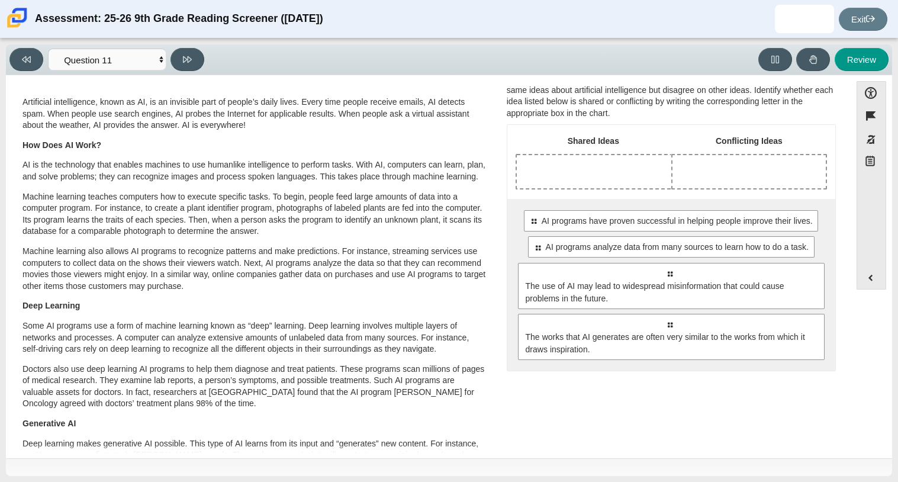
drag, startPoint x: 687, startPoint y: 224, endPoint x: 616, endPoint y: 178, distance: 84.4
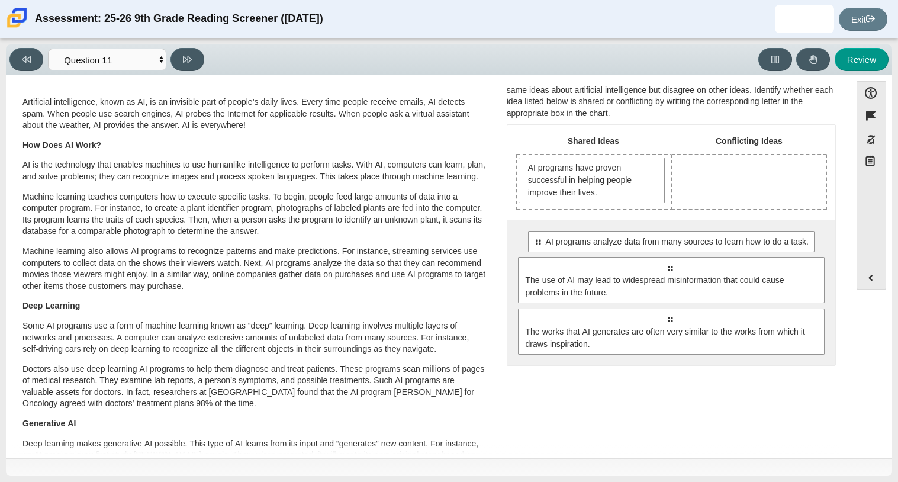
drag, startPoint x: 724, startPoint y: 248, endPoint x: 609, endPoint y: 205, distance: 122.0
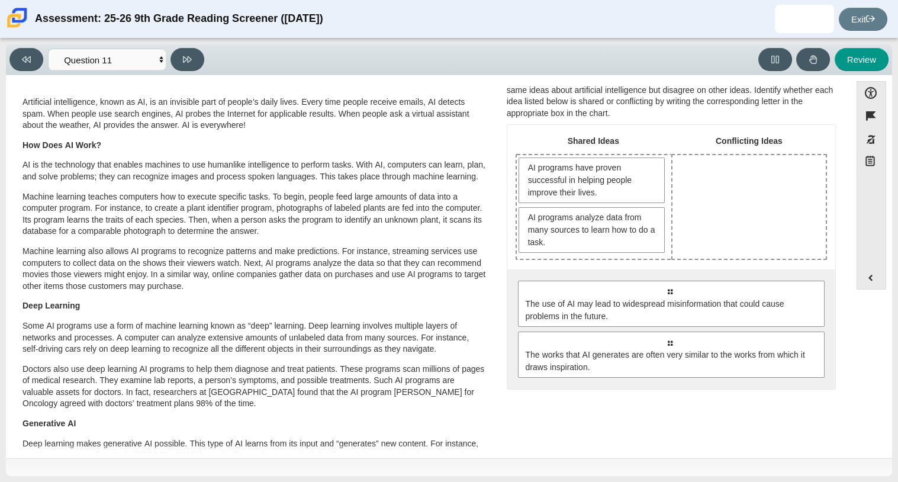
drag, startPoint x: 651, startPoint y: 306, endPoint x: 719, endPoint y: 220, distance: 109.7
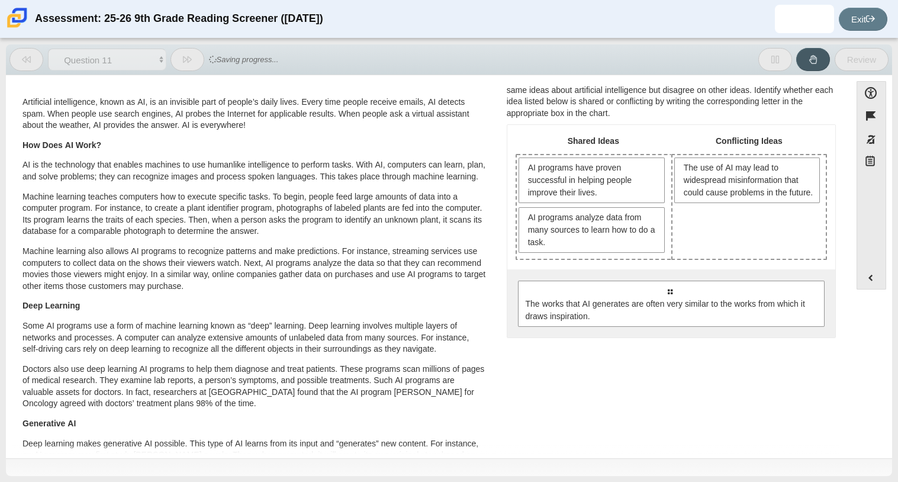
drag, startPoint x: 683, startPoint y: 312, endPoint x: 731, endPoint y: 243, distance: 83.4
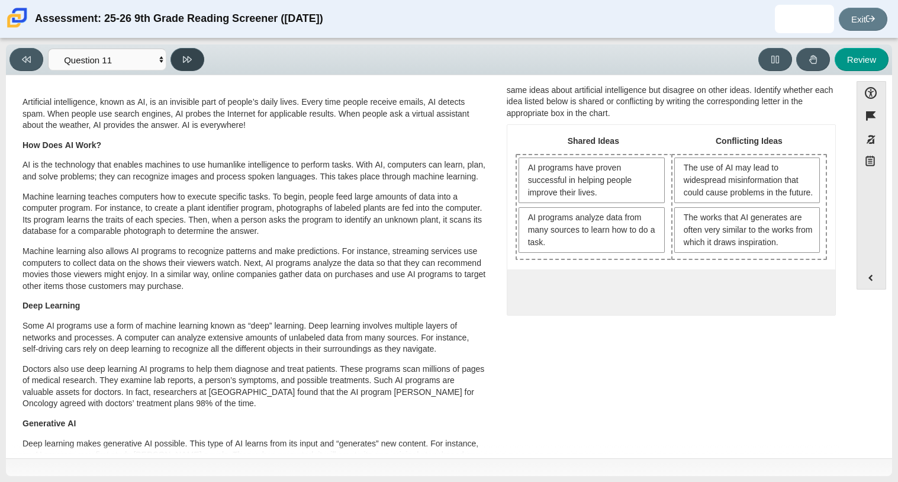
click at [185, 68] on button at bounding box center [188, 59] width 34 height 23
select select "c3effed4-44ce-4a19-bd96-1787f34e9b4c"
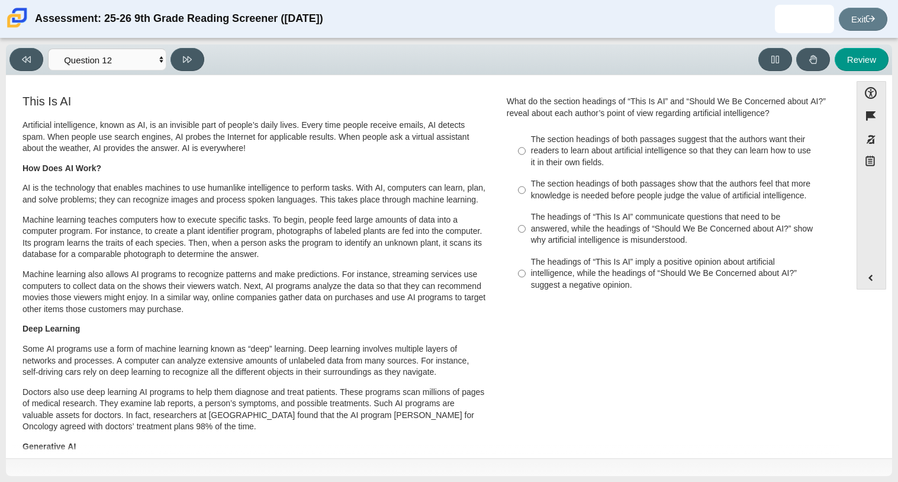
click at [572, 287] on div "The headings of “This Is AI” imply a positive opinion about artificial intellig…" at bounding box center [680, 273] width 299 height 35
click at [526, 287] on input "The headings of “This Is AI” imply a positive opinion about artificial intellig…" at bounding box center [522, 273] width 8 height 45
radio input "true"
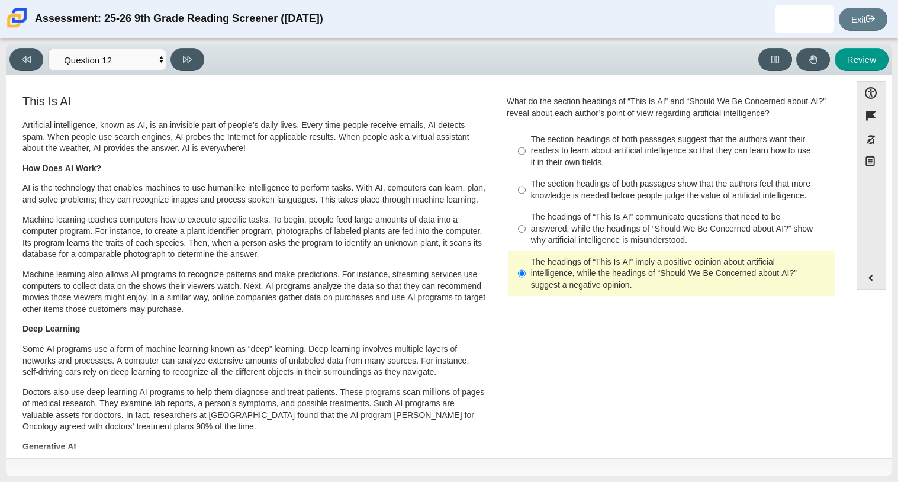
click at [593, 203] on label "The section headings of both passages show that the authors feel that more know…" at bounding box center [672, 189] width 325 height 33
click at [526, 203] on input "The section headings of both passages show that the authors feel that more know…" at bounding box center [522, 189] width 8 height 33
radio input "true"
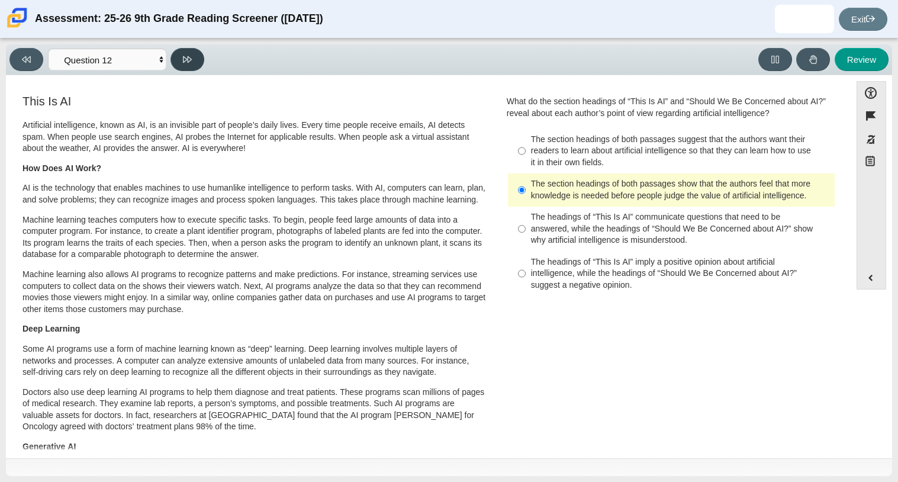
click at [186, 59] on icon at bounding box center [187, 59] width 9 height 9
select select "review"
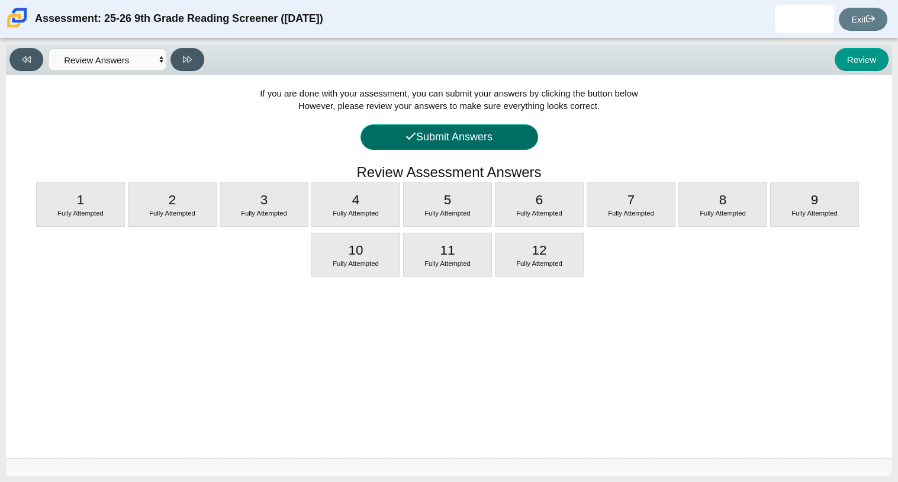
click at [478, 126] on button "Submit Answers" at bounding box center [450, 136] width 178 height 25
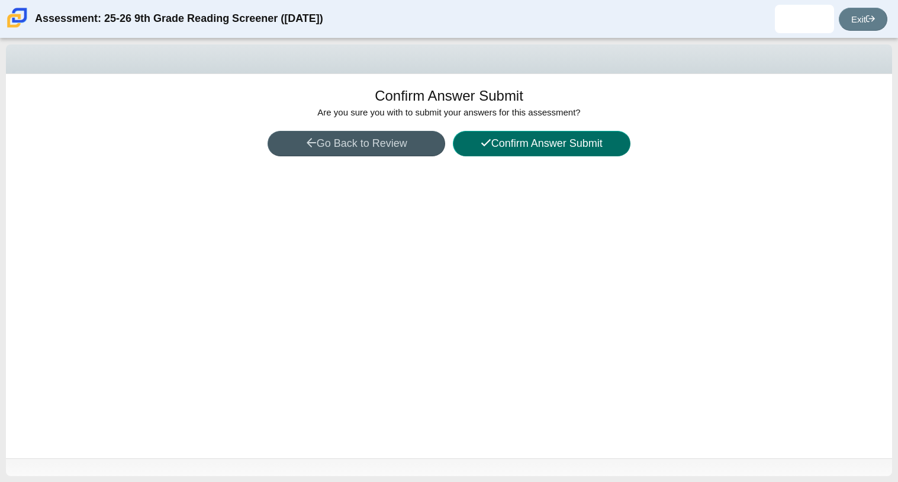
click at [501, 152] on button "Confirm Answer Submit" at bounding box center [542, 143] width 178 height 25
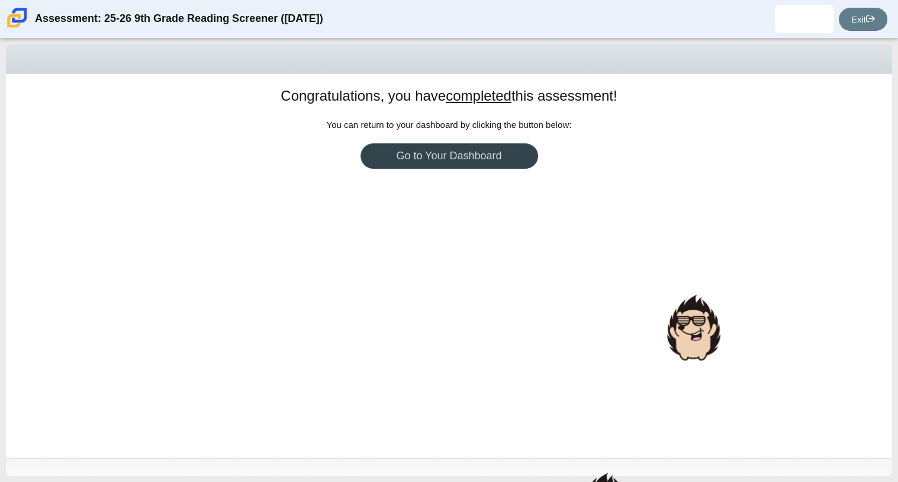
click at [426, 153] on link "Go to Your Dashboard" at bounding box center [450, 155] width 178 height 25
